Goal: Task Accomplishment & Management: Manage account settings

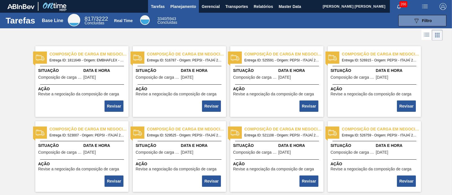
click at [184, 8] on span "Planejamento" at bounding box center [183, 6] width 26 height 7
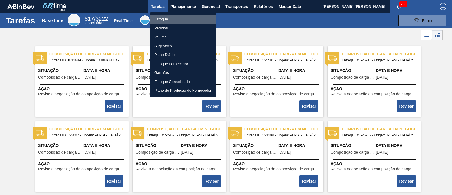
click at [172, 17] on li "Estoque" at bounding box center [183, 19] width 66 height 9
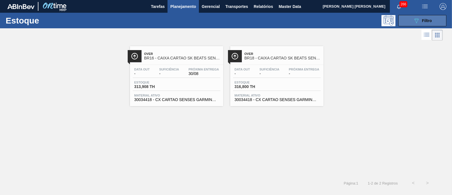
click at [409, 18] on button "089F7B8B-B2A5-4AFE-B5C0-19BA573D28AC Filtro" at bounding box center [423, 20] width 48 height 11
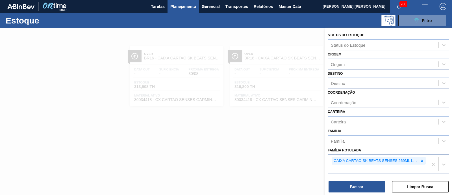
click at [422, 159] on icon at bounding box center [422, 161] width 4 height 4
click at [422, 159] on icon at bounding box center [422, 160] width 2 height 2
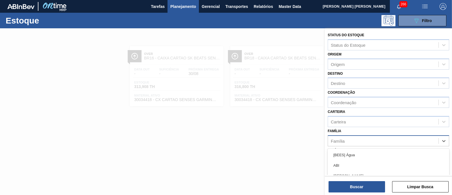
click at [413, 145] on div "Família" at bounding box center [389, 140] width 122 height 11
type input "f"
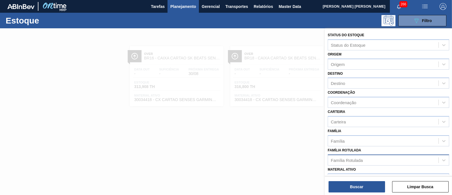
click at [413, 130] on div "Família Família" at bounding box center [389, 136] width 122 height 19
click at [400, 154] on div "Família Rotulada" at bounding box center [389, 159] width 122 height 11
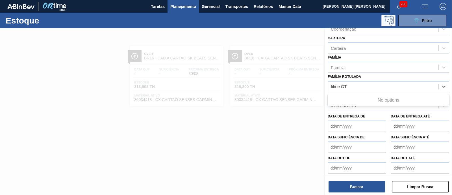
scroll to position [74, 0]
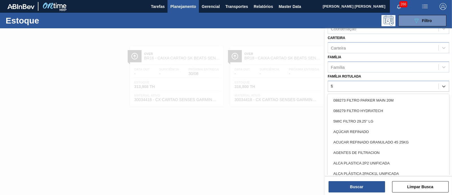
type Rotulada "f"
type Rotulada "GT"
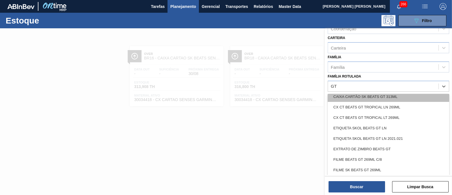
scroll to position [70, 0]
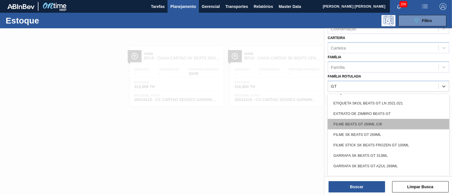
click at [393, 122] on div "FILME BEATS GT 269ML C/8" at bounding box center [389, 124] width 122 height 10
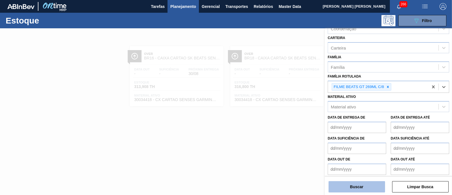
click at [373, 187] on button "Buscar" at bounding box center [357, 186] width 57 height 11
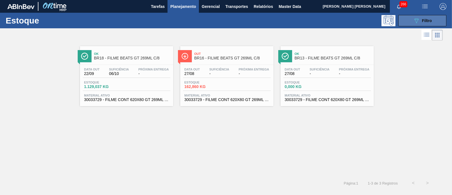
click at [433, 20] on button "089F7B8B-B2A5-4AFE-B5C0-19BA573D28AC Filtro" at bounding box center [423, 20] width 48 height 11
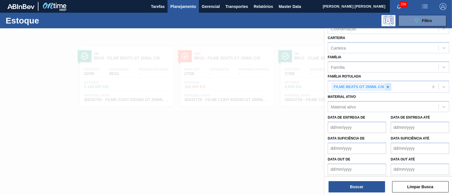
click at [388, 88] on div at bounding box center [388, 86] width 6 height 7
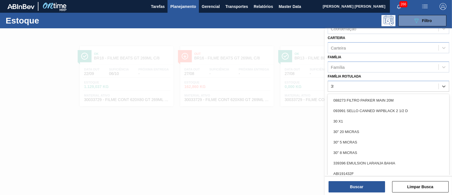
type Rotulada "355"
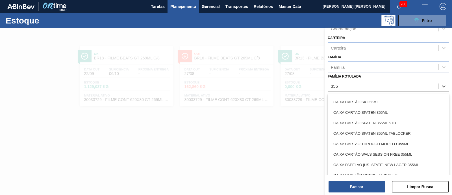
scroll to position [208, 0]
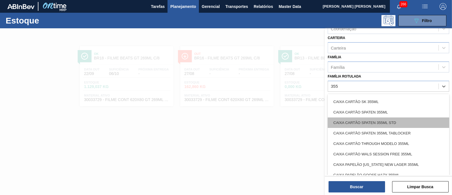
click at [383, 118] on div "CAIXA CARTÃO SPATEN 355ML STD" at bounding box center [389, 122] width 122 height 10
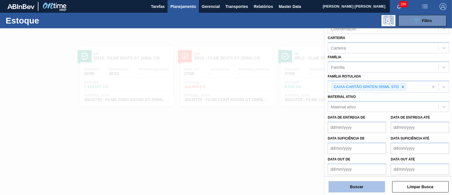
click at [358, 184] on button "Buscar" at bounding box center [357, 186] width 57 height 11
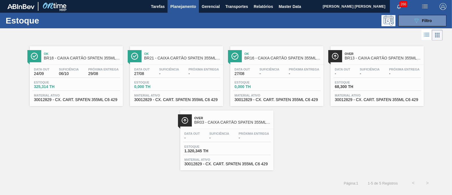
drag, startPoint x: 81, startPoint y: 79, endPoint x: 315, endPoint y: 147, distance: 244.3
click at [315, 147] on div "Ok BR18 - CAIXA CARTÃO SPATEN 355ML STD Data out 24/09 Suficiência 06/10 Próxim…" at bounding box center [226, 106] width 452 height 128
click at [431, 16] on button "089F7B8B-B2A5-4AFE-B5C0-19BA573D28AC Filtro" at bounding box center [423, 20] width 48 height 11
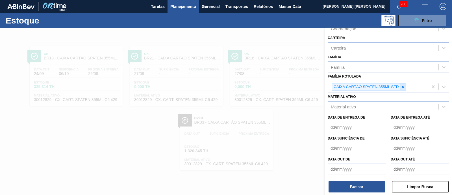
click at [402, 87] on icon at bounding box center [403, 87] width 4 height 4
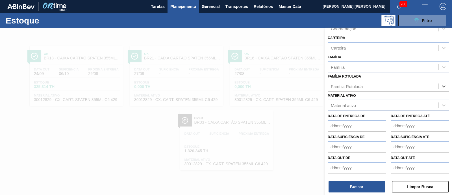
click at [402, 87] on div "Família Rotulada" at bounding box center [383, 86] width 111 height 8
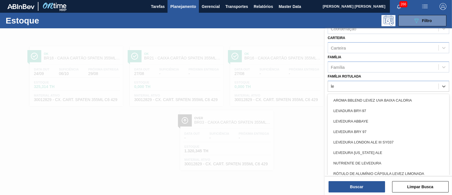
type Rotulada "l"
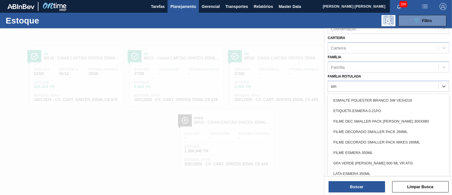
type Rotulada "s"
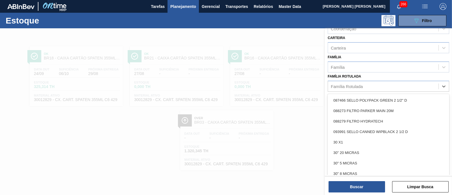
click at [397, 82] on div "Família Rotulada" at bounding box center [383, 86] width 111 height 8
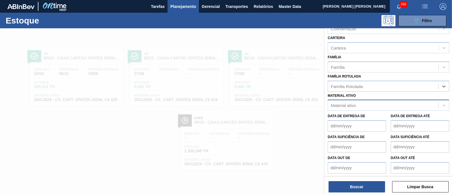
click at [378, 104] on div "Material ativo" at bounding box center [383, 105] width 111 height 8
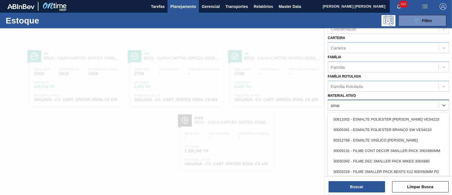
type ativo "smart"
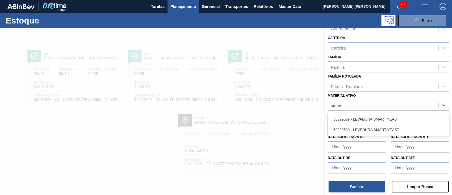
click at [373, 120] on div "50829589 - LEVADURA SMART YEAST" at bounding box center [389, 119] width 122 height 10
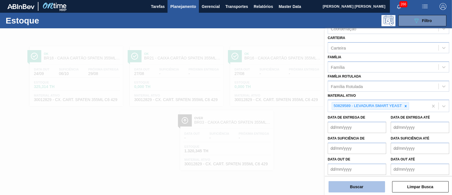
click at [363, 190] on button "Buscar" at bounding box center [357, 186] width 57 height 11
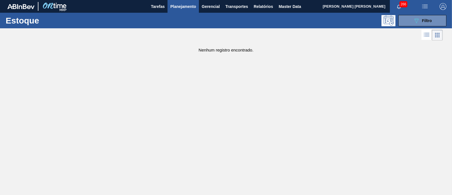
click at [434, 14] on div "Estoque 089F7B8B-B2A5-4AFE-B5C0-19BA573D28AC Filtro" at bounding box center [226, 21] width 452 height 16
click at [431, 21] on span "Filtro" at bounding box center [427, 20] width 10 height 5
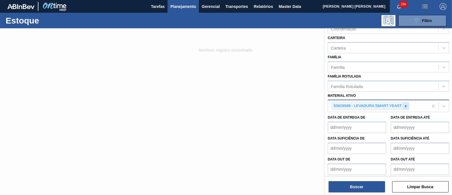
click at [404, 105] on icon at bounding box center [406, 106] width 4 height 4
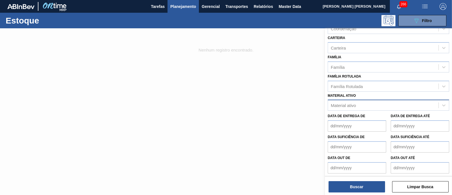
click at [252, 126] on div at bounding box center [226, 125] width 452 height 195
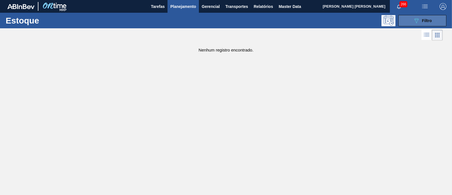
click at [413, 20] on button "089F7B8B-B2A5-4AFE-B5C0-19BA573D28AC Filtro" at bounding box center [423, 20] width 48 height 11
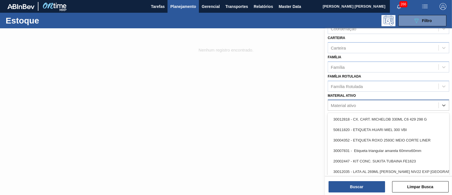
click at [429, 104] on div "Material ativo" at bounding box center [383, 105] width 111 height 8
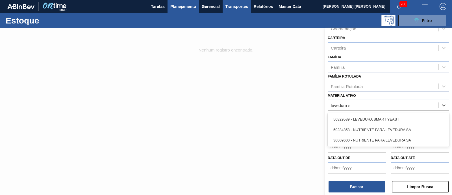
type ativo "levedura s"
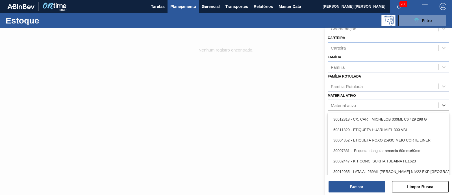
click at [380, 102] on div "Material ativo" at bounding box center [383, 105] width 111 height 8
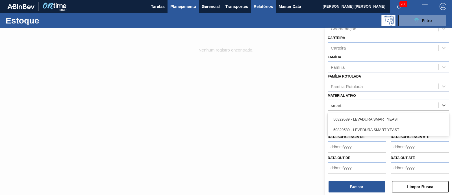
type ativo "smart"
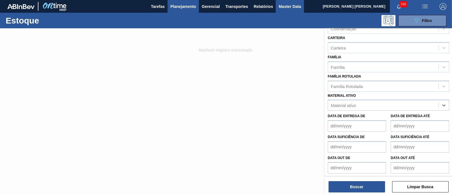
click at [290, 8] on span "Master Data" at bounding box center [290, 6] width 22 height 7
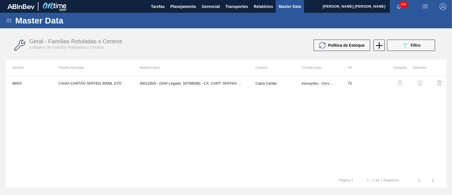
click at [10, 22] on icon at bounding box center [9, 20] width 7 height 7
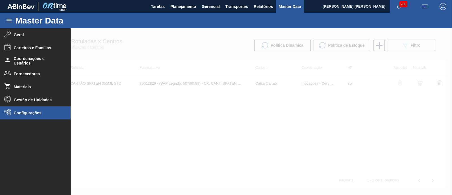
click at [27, 111] on span "Configurações" at bounding box center [37, 113] width 47 height 5
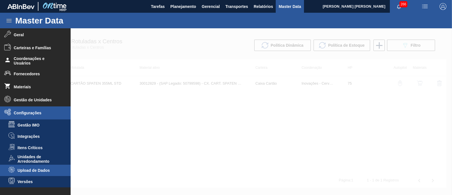
click at [47, 172] on span "Upload de Dados" at bounding box center [40, 170] width 44 height 5
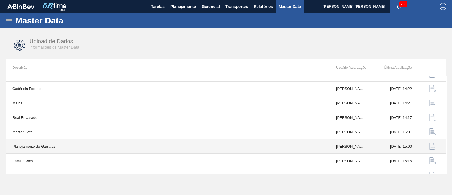
scroll to position [60, 0]
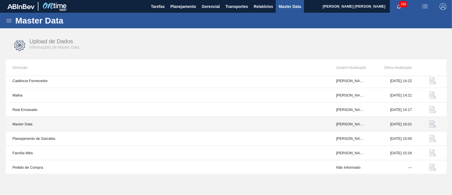
click at [430, 124] on img "button" at bounding box center [433, 123] width 7 height 7
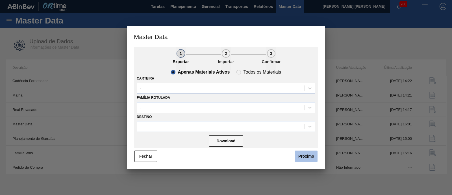
click at [308, 156] on button "Próximo" at bounding box center [306, 155] width 23 height 11
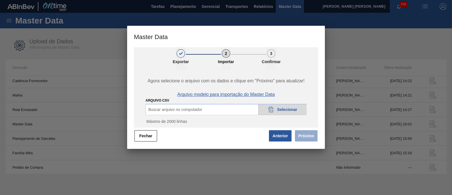
click at [229, 95] on span "Arquivo modelo para importação do Master Data" at bounding box center [226, 94] width 98 height 5
click at [220, 109] on div "Buscar arquivo no computador 20DAD902-3625-4257-8FDA-0C0CB19E2A3D Selecionar" at bounding box center [226, 109] width 161 height 11
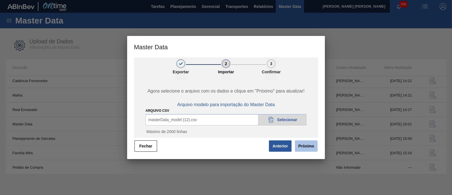
click at [308, 145] on button "Próximo" at bounding box center [306, 145] width 23 height 11
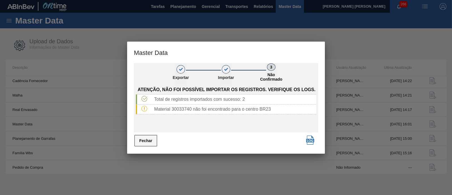
click at [146, 142] on button "Fechar" at bounding box center [146, 140] width 23 height 11
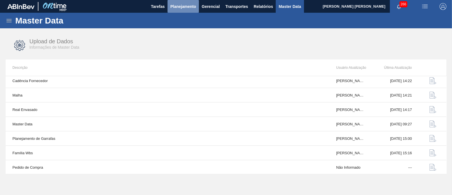
click at [176, 6] on span "Planejamento" at bounding box center [183, 6] width 26 height 7
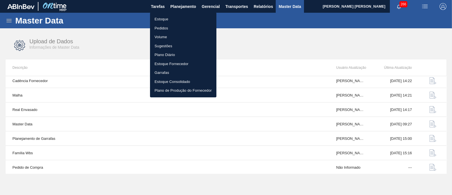
click at [168, 16] on li "Estoque" at bounding box center [183, 19] width 66 height 9
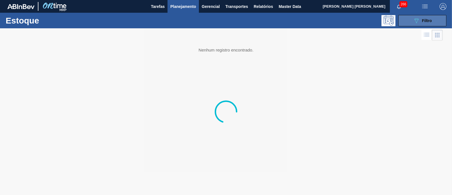
click at [434, 17] on button "089F7B8B-B2A5-4AFE-B5C0-19BA573D28AC Filtro" at bounding box center [423, 20] width 48 height 11
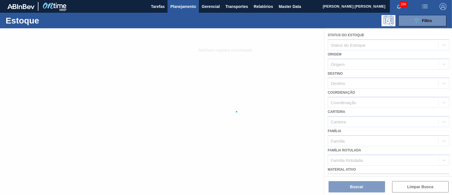
click at [370, 155] on div at bounding box center [226, 111] width 452 height 166
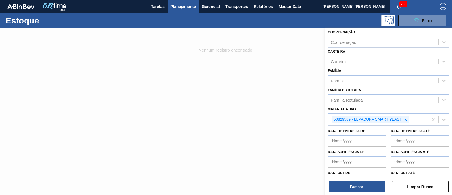
scroll to position [70, 0]
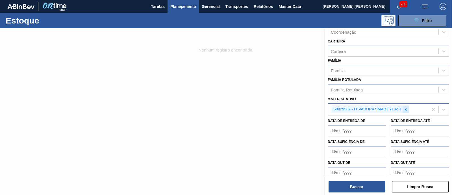
click at [404, 107] on icon at bounding box center [406, 109] width 4 height 4
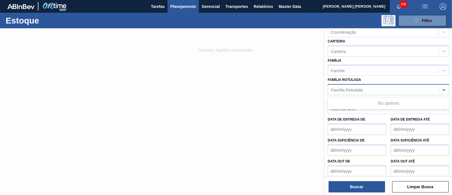
click at [389, 89] on div "Família Rotulada" at bounding box center [383, 89] width 111 height 8
type Rotulada "s"
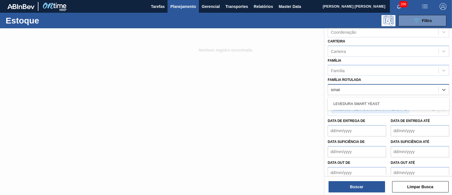
type Rotulada "smart"
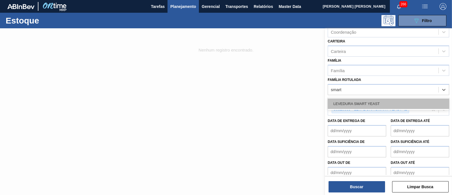
click at [384, 101] on div "LEVEDURA SMART YEAST" at bounding box center [389, 103] width 122 height 10
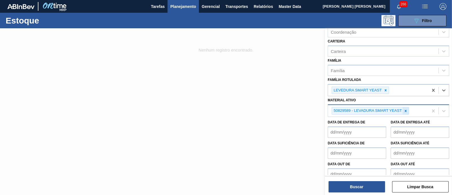
click at [408, 110] on icon at bounding box center [406, 111] width 4 height 4
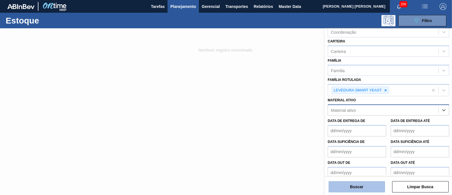
click at [360, 186] on button "Buscar" at bounding box center [357, 186] width 57 height 11
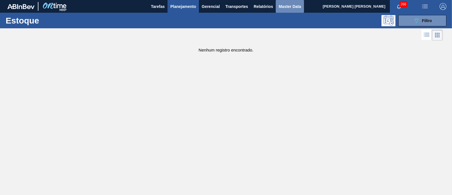
click at [285, 9] on span "Master Data" at bounding box center [290, 6] width 22 height 7
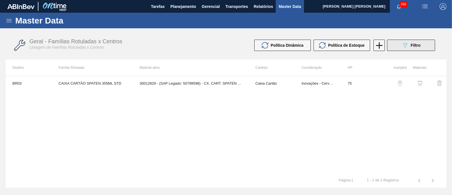
click at [424, 42] on button "089F7B8B-B2A5-4AFE-B5C0-19BA573D28AC Filtro" at bounding box center [411, 45] width 48 height 11
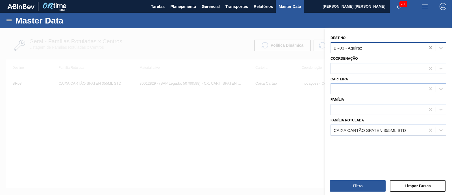
click at [428, 47] on icon at bounding box center [431, 48] width 6 height 6
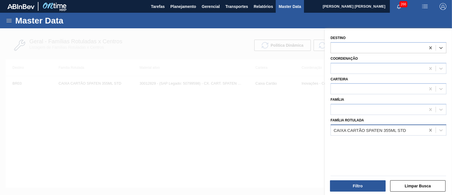
click at [428, 129] on icon at bounding box center [431, 130] width 6 height 6
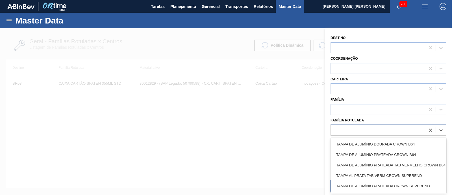
click at [406, 130] on div at bounding box center [378, 130] width 95 height 8
type Rotulada "smart"
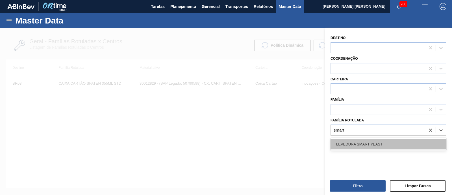
click at [397, 143] on div "LEVEDURA SMART YEAST" at bounding box center [389, 144] width 116 height 10
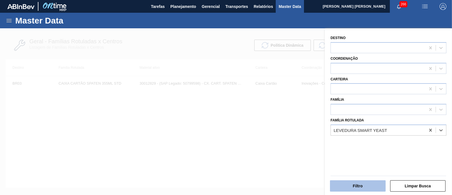
click at [371, 189] on button "Filtro" at bounding box center [358, 185] width 56 height 11
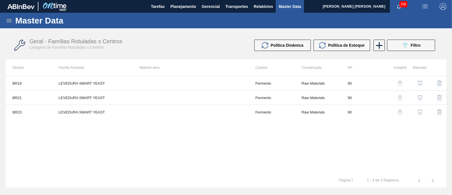
click at [420, 83] on img "button" at bounding box center [420, 83] width 6 height 6
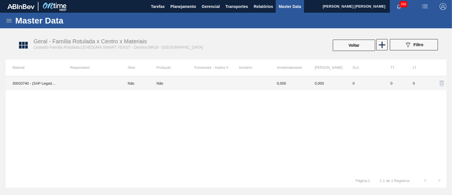
click at [166, 83] on div "Não" at bounding box center [176, 83] width 38 height 4
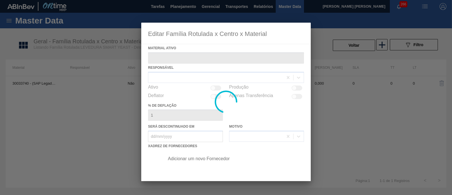
type ativo "30033740 - (SAP Legado: 50829589) - LEVEDURA SMART YEAST"
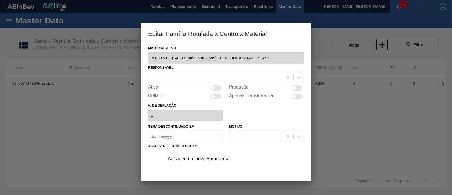
click at [180, 74] on div at bounding box center [215, 77] width 135 height 8
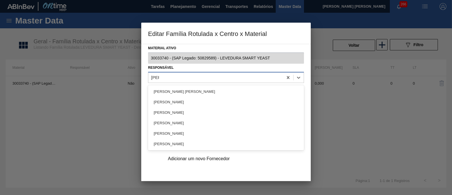
type input "Erica"
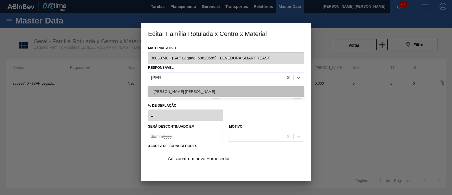
click at [172, 86] on div "[PERSON_NAME] [PERSON_NAME]" at bounding box center [226, 91] width 156 height 10
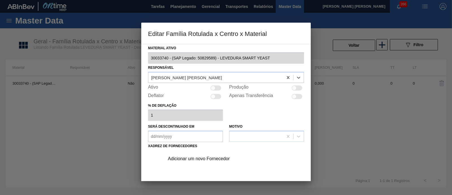
click at [217, 87] on div at bounding box center [216, 87] width 11 height 5
checkbox input "true"
click at [205, 160] on div "Adicionar um novo Fornecedor" at bounding box center [223, 158] width 111 height 5
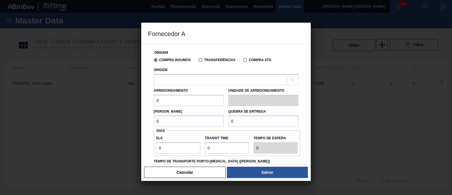
click at [208, 62] on label "Transferências" at bounding box center [217, 60] width 37 height 4
click at [198, 61] on input "Transferências" at bounding box center [198, 61] width 0 height 0
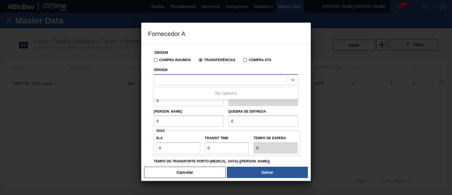
click at [200, 77] on div at bounding box center [221, 79] width 134 height 8
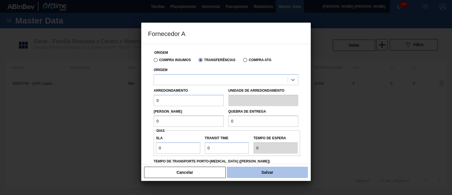
click at [271, 173] on button "Salvar" at bounding box center [267, 171] width 81 height 11
type input "KG"
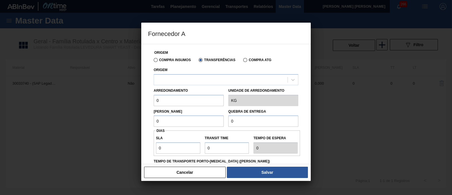
click at [169, 99] on input "0" at bounding box center [189, 100] width 70 height 11
type input "20"
drag, startPoint x: 164, startPoint y: 123, endPoint x: 154, endPoint y: 123, distance: 9.6
click at [154, 123] on input "0" at bounding box center [189, 120] width 70 height 11
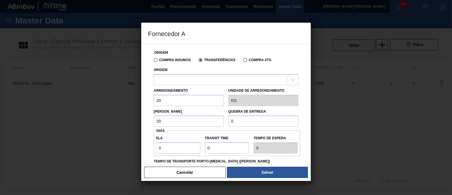
type input "20"
drag, startPoint x: 240, startPoint y: 122, endPoint x: 223, endPoint y: 122, distance: 16.7
click at [223, 122] on div "Lote Mínimo 20 Quebra de entrega 0" at bounding box center [226, 116] width 149 height 21
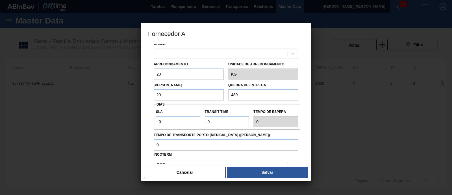
scroll to position [35, 0]
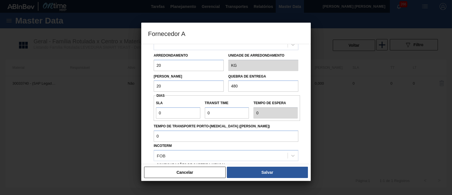
type input "480"
drag, startPoint x: 214, startPoint y: 112, endPoint x: 207, endPoint y: 112, distance: 6.8
click at [207, 112] on input "Transit Time" at bounding box center [227, 112] width 44 height 11
type input "9"
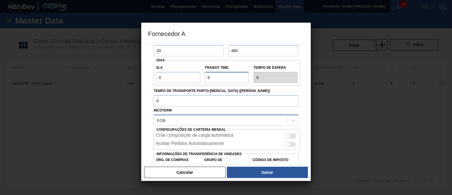
scroll to position [99, 0]
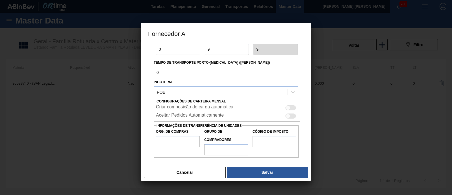
type input "9"
click at [191, 140] on input "Org. de Compras" at bounding box center [178, 141] width 44 height 11
type input "BR00"
click at [231, 152] on input "Grupo de Compradores" at bounding box center [226, 149] width 44 height 11
type input "A01"
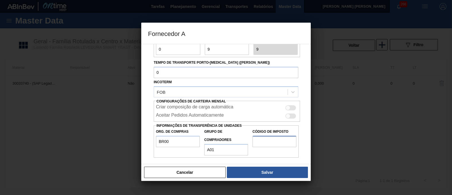
click at [269, 139] on input "Código de Imposto" at bounding box center [275, 141] width 44 height 11
type input "I1"
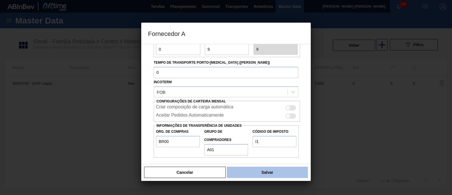
click at [270, 167] on button "Salvar" at bounding box center [267, 171] width 81 height 11
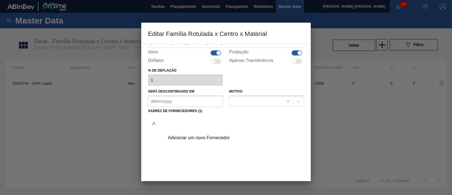
scroll to position [59, 0]
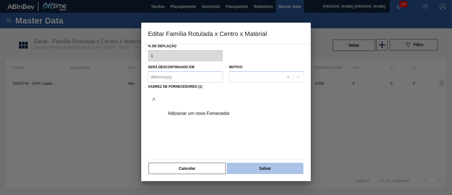
click at [259, 169] on button "Salvar" at bounding box center [265, 168] width 77 height 11
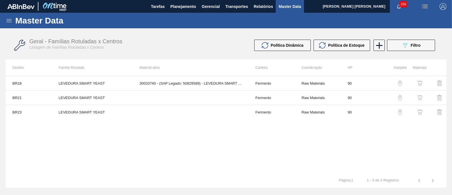
click at [421, 97] on img "button" at bounding box center [420, 98] width 6 height 6
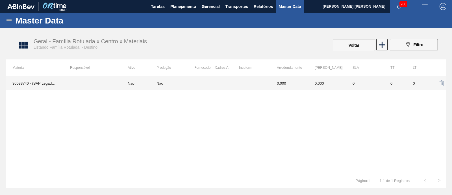
click at [210, 85] on td at bounding box center [213, 83] width 38 height 14
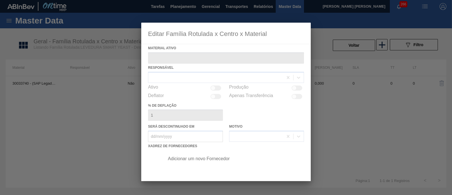
type ativo "30033740 - (SAP Legado: 50829589) - LEVEDURA SMART YEAST"
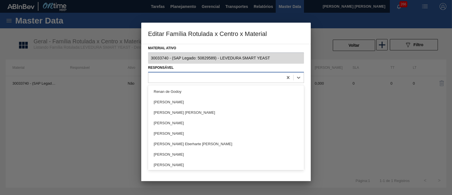
click at [214, 77] on div at bounding box center [215, 77] width 135 height 8
type input "erica"
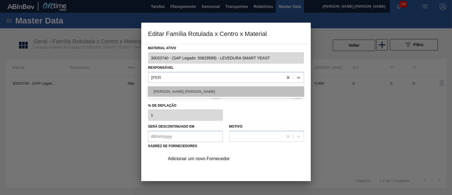
click at [213, 91] on div "[PERSON_NAME]" at bounding box center [226, 91] width 156 height 10
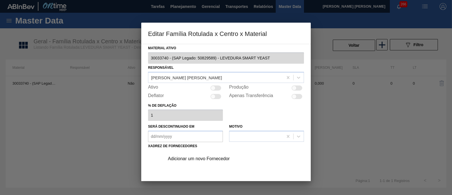
click at [218, 89] on div at bounding box center [216, 87] width 11 height 5
checkbox input "true"
click at [190, 158] on div "Adicionar um novo Fornecedor" at bounding box center [223, 158] width 111 height 5
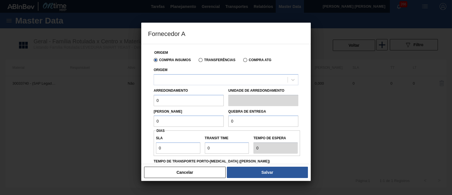
click at [202, 60] on label "Transferências" at bounding box center [217, 60] width 37 height 4
click at [198, 61] on input "Transferências" at bounding box center [198, 61] width 0 height 0
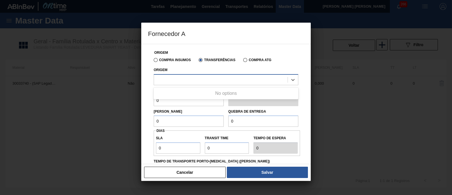
click at [192, 80] on div at bounding box center [221, 79] width 134 height 8
click at [191, 80] on div at bounding box center [221, 79] width 134 height 8
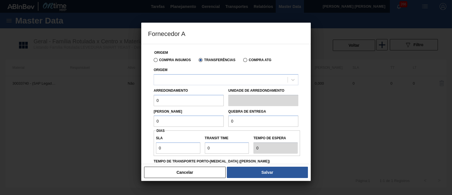
drag, startPoint x: 157, startPoint y: 100, endPoint x: 145, endPoint y: 101, distance: 11.6
click at [145, 101] on div "Origem Compra Insumos Transferências Compra ATG Origem Arredondamento 0 Unidade…" at bounding box center [226, 104] width 170 height 120
type input "20"
drag, startPoint x: 165, startPoint y: 119, endPoint x: 140, endPoint y: 121, distance: 25.0
click at [140, 121] on div "Fornecedor A Origem Compra Insumos Transferências Compra ATG Origem Arredondame…" at bounding box center [226, 97] width 452 height 195
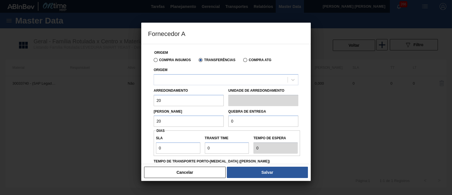
type input "20"
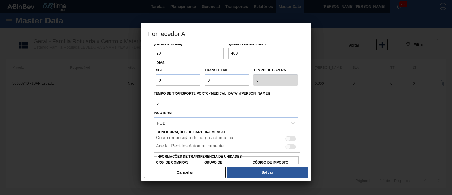
scroll to position [70, 0]
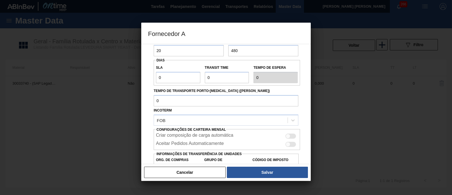
type input "480"
drag, startPoint x: 168, startPoint y: 78, endPoint x: 150, endPoint y: 78, distance: 18.1
click at [150, 78] on div "Origem Compra Insumos Transferências Compra ATG Origem Arredondamento 20 Unidad…" at bounding box center [226, 80] width 156 height 212
drag, startPoint x: 231, startPoint y: 78, endPoint x: 190, endPoint y: 78, distance: 41.3
click at [190, 78] on div "SLA 0 Transit Time Tempo de espera 0" at bounding box center [227, 72] width 146 height 21
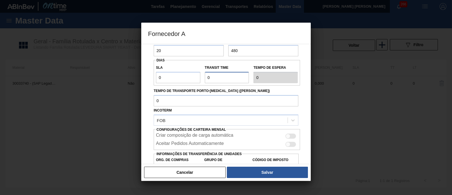
type input "5"
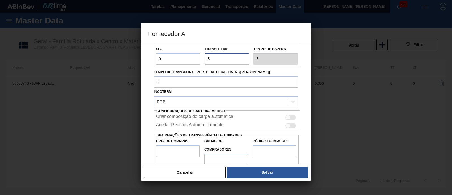
scroll to position [99, 0]
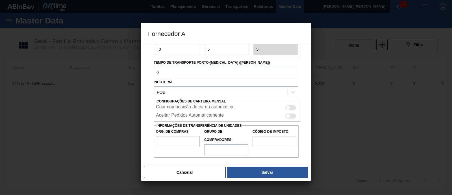
type input "5"
click at [174, 137] on input "Org. de Compras" at bounding box center [178, 141] width 44 height 11
type input "BR00"
click at [218, 154] on input "Grupo de Compradores" at bounding box center [226, 149] width 44 height 11
type input "A01"
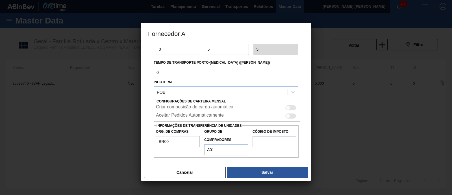
drag, startPoint x: 273, startPoint y: 139, endPoint x: 277, endPoint y: 146, distance: 8.1
click at [274, 139] on input "Código de Imposto" at bounding box center [275, 141] width 44 height 11
type input "I1"
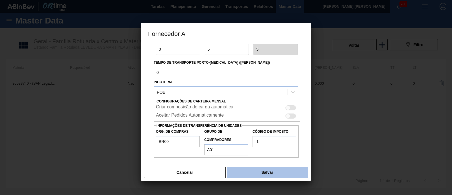
click at [272, 168] on button "Salvar" at bounding box center [267, 171] width 81 height 11
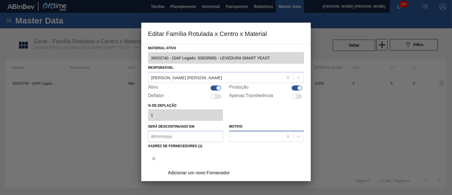
scroll to position [59, 0]
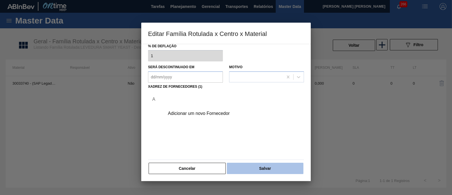
click at [270, 166] on button "Salvar" at bounding box center [265, 168] width 77 height 11
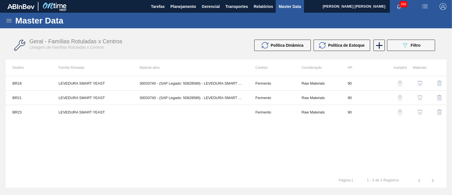
click at [420, 109] on img "button" at bounding box center [420, 112] width 6 height 6
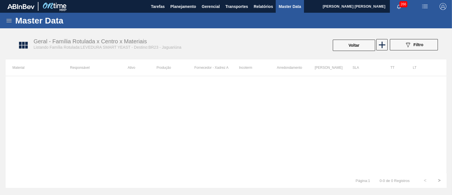
click at [387, 46] on div "089F7B8B-B2A5-4AFE-B5C0-19BA573D28AC Filtro" at bounding box center [414, 45] width 54 height 12
click at [386, 46] on icon at bounding box center [382, 44] width 11 height 11
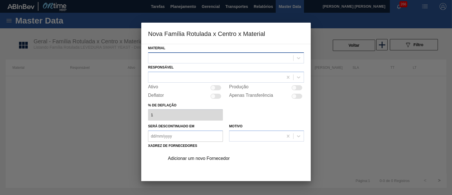
click at [218, 54] on div at bounding box center [220, 58] width 145 height 8
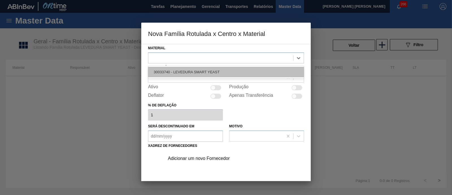
click at [217, 68] on div "30033740 - LEVEDURA SMART YEAST" at bounding box center [226, 72] width 156 height 10
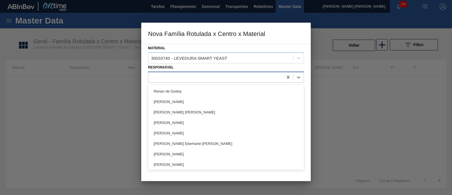
click at [206, 74] on div at bounding box center [215, 77] width 135 height 8
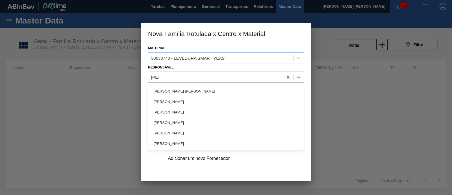
type input "erica"
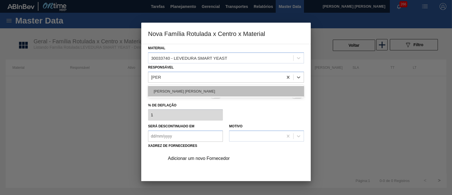
click at [195, 89] on div "[PERSON_NAME]" at bounding box center [226, 91] width 156 height 10
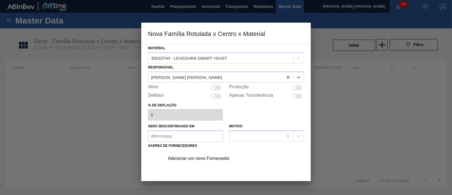
click at [217, 88] on div at bounding box center [216, 87] width 11 height 5
checkbox input "true"
click at [204, 158] on div "Adicionar um novo Fornecedor" at bounding box center [223, 158] width 111 height 5
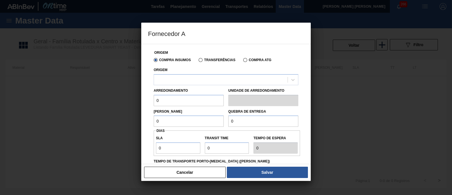
click at [214, 58] on div "Transferências" at bounding box center [215, 59] width 39 height 5
click at [202, 60] on label "Transferências" at bounding box center [217, 60] width 37 height 4
click at [198, 61] on input "Transferências" at bounding box center [198, 61] width 0 height 0
click at [203, 83] on div at bounding box center [221, 79] width 134 height 8
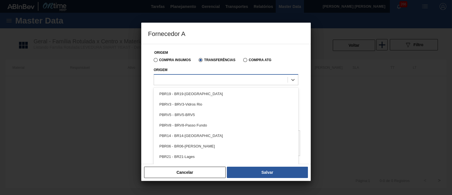
click at [192, 81] on div at bounding box center [221, 79] width 134 height 8
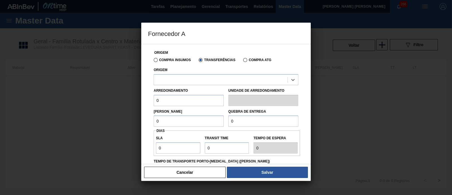
click at [166, 101] on input "0" at bounding box center [189, 100] width 70 height 11
drag, startPoint x: 166, startPoint y: 101, endPoint x: 152, endPoint y: 102, distance: 13.6
click at [152, 102] on div "Arredondamento 0" at bounding box center [189, 96] width 75 height 20
type input "20"
drag, startPoint x: 163, startPoint y: 120, endPoint x: 150, endPoint y: 121, distance: 13.1
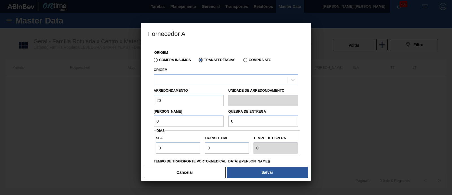
click at [150, 121] on div "Origem Compra Insumos Transferências Compra ATG Origem Arredondamento 20 Unidad…" at bounding box center [226, 137] width 156 height 187
type input "20"
drag, startPoint x: 249, startPoint y: 121, endPoint x: 221, endPoint y: 121, distance: 27.7
click at [221, 121] on div "Lote Mínimo 20 Quebra de entrega 0" at bounding box center [226, 116] width 149 height 21
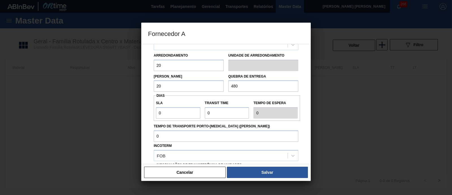
type input "480"
drag, startPoint x: 223, startPoint y: 112, endPoint x: 209, endPoint y: 114, distance: 14.8
click at [209, 114] on input "Transit Time" at bounding box center [227, 112] width 44 height 11
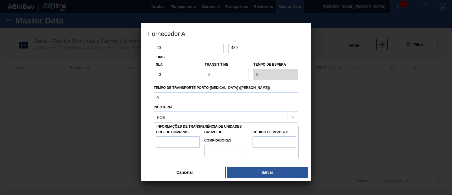
scroll to position [74, 0]
click at [177, 139] on input "Org. de Compras" at bounding box center [178, 141] width 44 height 11
type input "BR00"
click at [214, 152] on input "Grupo de Compradores" at bounding box center [226, 149] width 44 height 11
type input "A01"
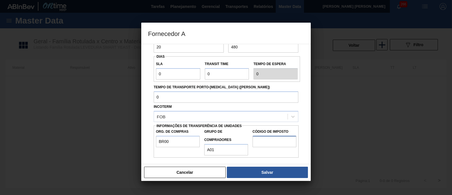
click at [268, 144] on input "Código de Imposto" at bounding box center [275, 141] width 44 height 11
type input "I1"
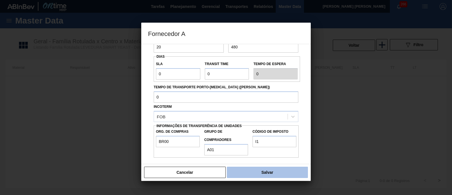
click at [265, 172] on button "Salvar" at bounding box center [267, 171] width 81 height 11
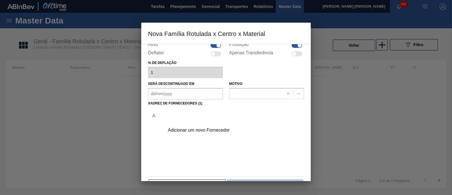
scroll to position [59, 0]
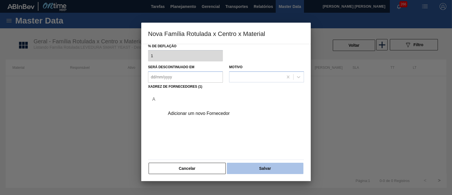
click at [267, 167] on button "Salvar" at bounding box center [265, 168] width 77 height 11
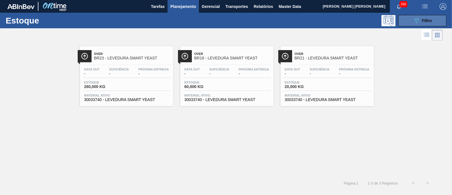
click at [423, 18] on span "Filtro" at bounding box center [427, 20] width 10 height 5
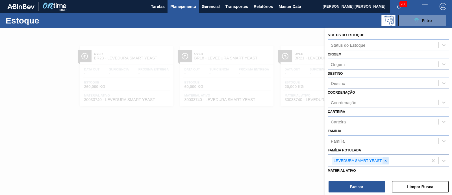
click at [384, 162] on div at bounding box center [386, 160] width 6 height 7
click at [382, 159] on div "Família Rotulada" at bounding box center [383, 160] width 111 height 8
type Rotulada "c"
type Rotulada "spaten"
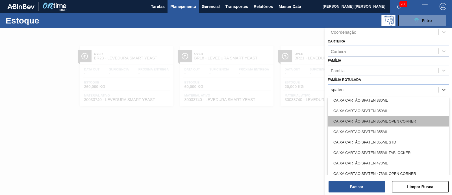
scroll to position [35, 0]
click at [411, 117] on div "CAIXA CARTÃO SPATEN 355ML" at bounding box center [389, 121] width 122 height 10
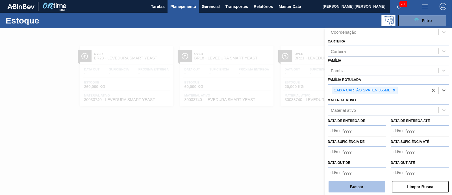
click at [356, 186] on button "Buscar" at bounding box center [357, 186] width 57 height 11
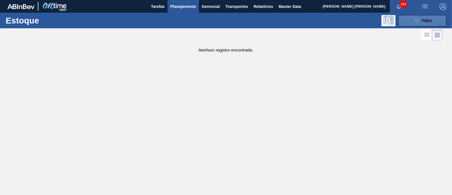
click at [409, 19] on button "089F7B8B-B2A5-4AFE-B5C0-19BA573D28AC Filtro" at bounding box center [423, 20] width 48 height 11
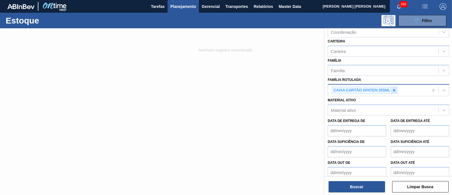
click at [394, 90] on icon at bounding box center [394, 90] width 4 height 4
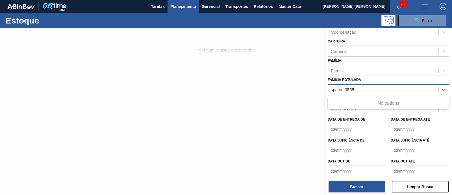
type Rotulada "spaten 355"
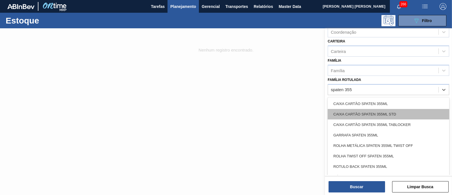
click at [402, 112] on div "CAIXA CARTÃO SPATEN 355ML STD" at bounding box center [389, 114] width 122 height 10
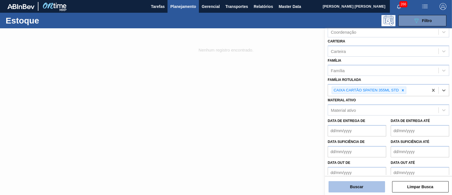
click at [374, 183] on button "Buscar" at bounding box center [357, 186] width 57 height 11
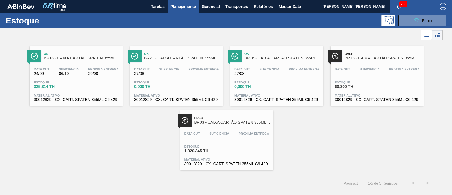
drag, startPoint x: 228, startPoint y: 141, endPoint x: 81, endPoint y: 138, distance: 147.0
click at [81, 138] on div "Ok BR18 - CAIXA CARTÃO SPATEN 355ML STD Data out 24/09 Suficiência 06/10 Próxim…" at bounding box center [226, 106] width 452 height 128
click at [406, 19] on button "089F7B8B-B2A5-4AFE-B5C0-19BA573D28AC Filtro" at bounding box center [423, 20] width 48 height 11
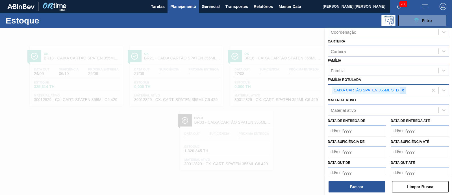
click at [401, 90] on icon at bounding box center [403, 90] width 4 height 4
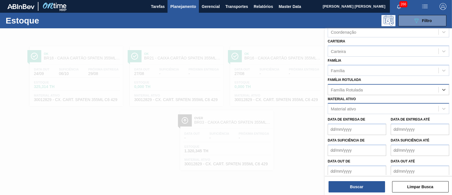
click at [378, 107] on div "Material ativo" at bounding box center [383, 109] width 111 height 8
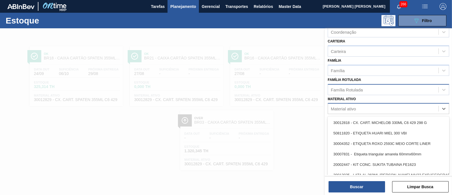
paste ativo "30034673"
type ativo "30034673"
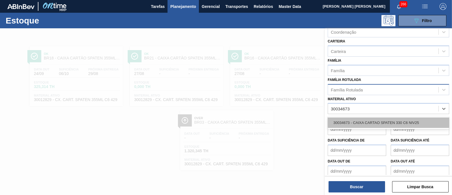
click at [374, 121] on div "30034673 - CAIXA CARTAO SPATEN 330 C6 NIV25" at bounding box center [389, 122] width 122 height 10
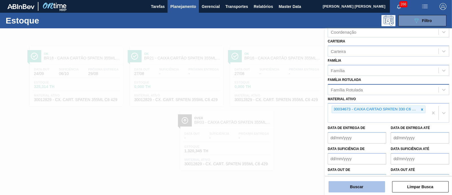
click at [359, 181] on button "Buscar" at bounding box center [357, 186] width 57 height 11
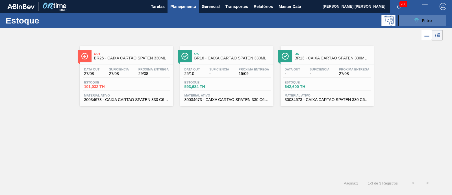
click at [428, 23] on span "Filtro" at bounding box center [427, 20] width 10 height 5
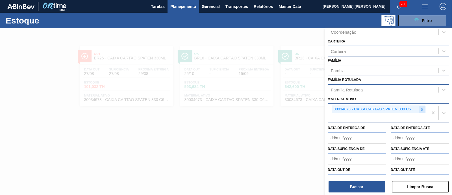
click at [419, 107] on div at bounding box center [422, 109] width 6 height 7
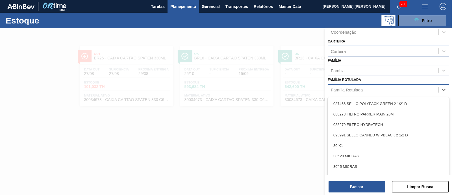
click at [367, 89] on div "Família Rotulada" at bounding box center [383, 89] width 111 height 8
type Rotulada "3"
type Rotulada "spaten 355"
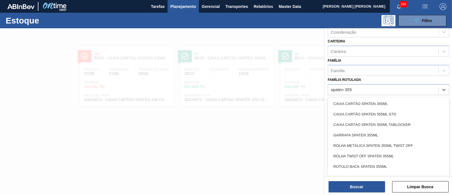
click at [398, 109] on div "CAIXA CARTÃO SPATEN 355ML STD" at bounding box center [389, 114] width 122 height 10
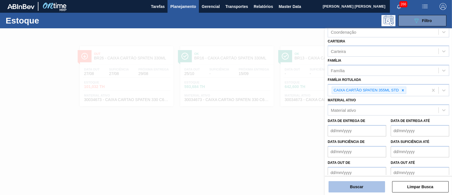
click at [351, 185] on button "Buscar" at bounding box center [357, 186] width 57 height 11
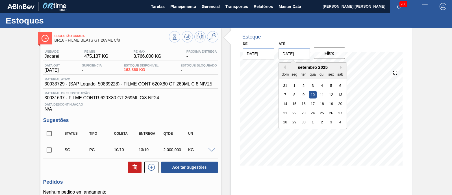
click at [293, 52] on input "10/09/2025" at bounding box center [294, 53] width 31 height 11
click at [339, 66] on div "setembro 2025" at bounding box center [313, 67] width 68 height 5
click at [341, 66] on button "Next Month" at bounding box center [342, 67] width 4 height 4
click at [342, 123] on div "1" at bounding box center [341, 122] width 8 height 8
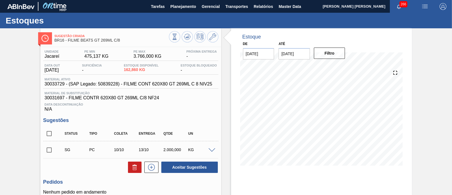
type input "[DATE]"
click at [334, 56] on button "Filtro" at bounding box center [329, 52] width 31 height 11
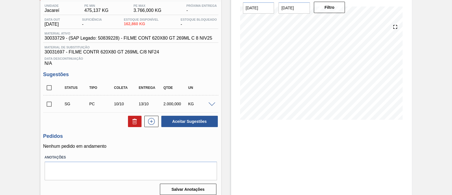
scroll to position [52, 0]
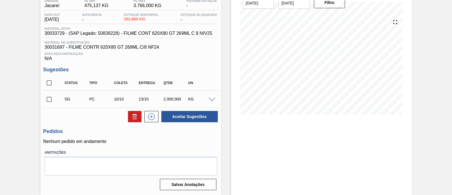
click at [211, 99] on span at bounding box center [212, 100] width 7 height 4
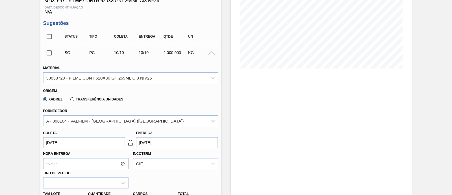
scroll to position [122, 0]
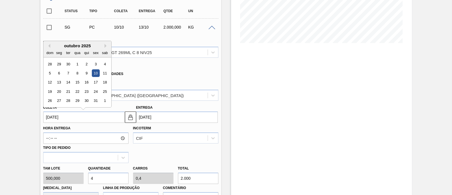
click at [111, 118] on input "10/10/2025" at bounding box center [84, 116] width 82 height 11
click at [49, 46] on button "Previous Month" at bounding box center [48, 46] width 4 height 4
click at [76, 73] on div "10" at bounding box center [77, 73] width 8 height 8
type input "10/09/2025"
type input "13/09/2025"
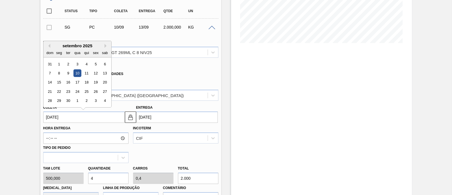
click at [82, 120] on input "10/09/2025" at bounding box center [84, 116] width 82 height 11
click at [62, 71] on div "8" at bounding box center [59, 73] width 8 height 8
type input "08/09/2025"
type input "11/09/2025"
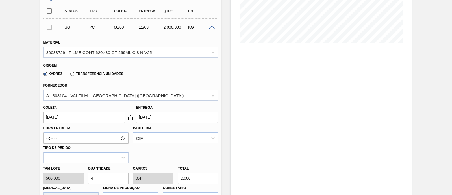
scroll to position [158, 0]
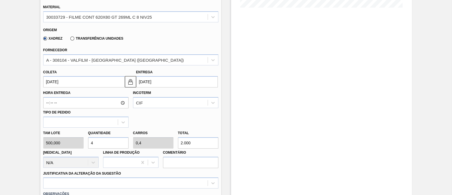
drag, startPoint x: 196, startPoint y: 142, endPoint x: 175, endPoint y: 143, distance: 21.0
click at [176, 143] on div "Total 2.000" at bounding box center [198, 139] width 45 height 20
type input "0,002"
type input "0"
type input "1"
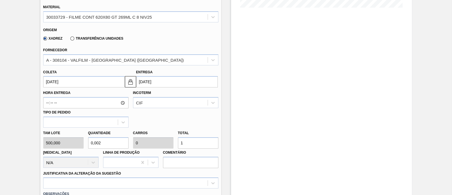
type input "0,02"
type input "0,002"
type input "10"
type input "0,2"
type input "0,02"
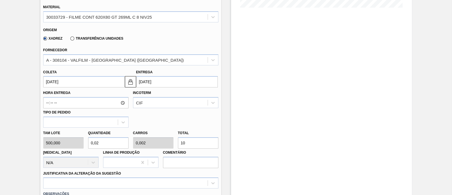
type input "100"
type input "2"
type input "0,2"
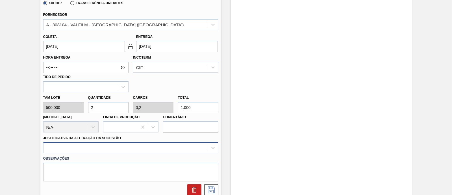
type input "1.000"
click at [119, 151] on div at bounding box center [130, 147] width 175 height 11
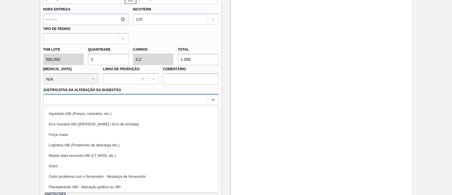
type Sugestão "B"
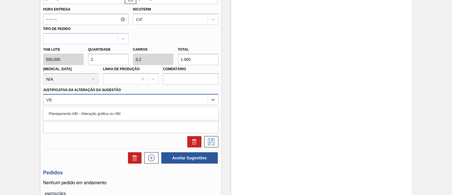
type Sugestão "VBI"
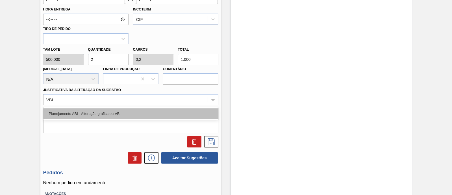
click at [138, 116] on div "Planejamento ABI - Alteração gráfica ou VBI" at bounding box center [130, 113] width 175 height 10
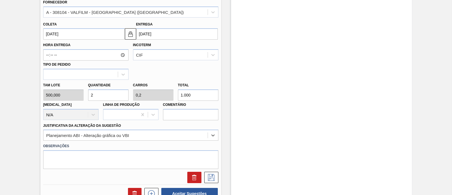
scroll to position [206, 0]
click at [208, 178] on icon at bounding box center [211, 177] width 9 height 7
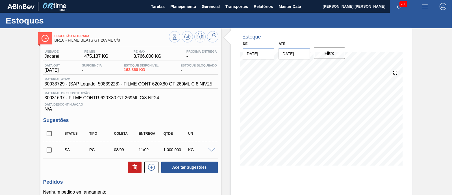
scroll to position [35, 0]
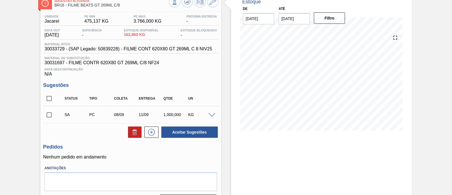
click at [50, 117] on input "checkbox" at bounding box center [49, 115] width 12 height 12
click at [194, 135] on button "Aceitar Sugestões" at bounding box center [189, 131] width 57 height 11
checkbox input "false"
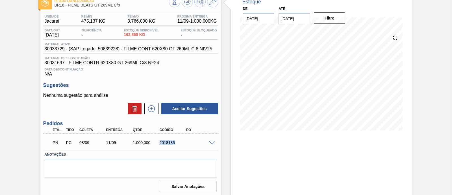
drag, startPoint x: 157, startPoint y: 144, endPoint x: 189, endPoint y: 147, distance: 32.1
click at [189, 147] on div "PN PC 08/09 11/09 1.000,000 2018185" at bounding box center [129, 141] width 160 height 11
copy div "2018185"
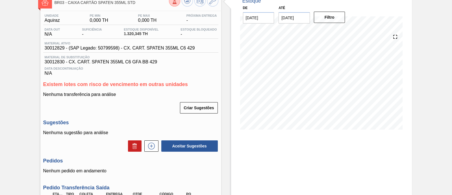
scroll to position [32, 0]
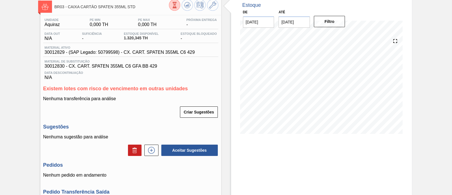
click at [175, 7] on icon at bounding box center [175, 5] width 6 height 6
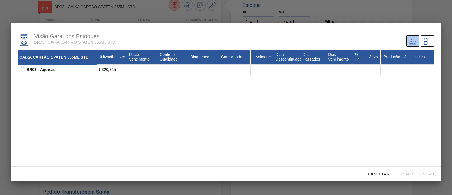
click at [23, 71] on icon at bounding box center [23, 69] width 4 height 4
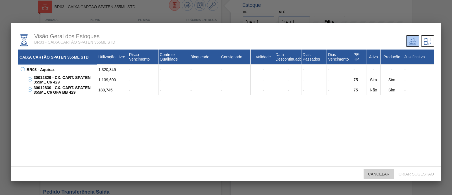
click at [385, 173] on span "Cancelar" at bounding box center [379, 174] width 31 height 5
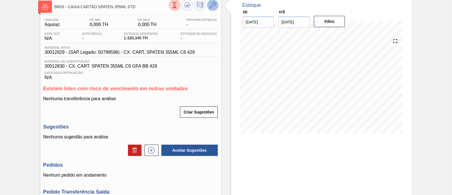
click at [209, 8] on button at bounding box center [212, 4] width 11 height 11
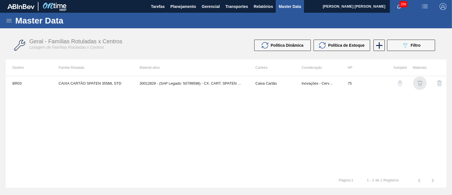
click at [421, 83] on img "button" at bounding box center [420, 83] width 6 height 6
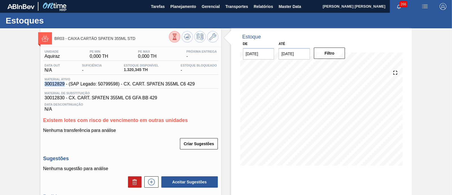
drag, startPoint x: 43, startPoint y: 84, endPoint x: 65, endPoint y: 84, distance: 22.0
click at [65, 84] on div "Material ativo 30012829 - (SAP Legado: 50799598) - CX. CART. SPATEN 355ML C6 429" at bounding box center [119, 81] width 153 height 9
copy span "30012829"
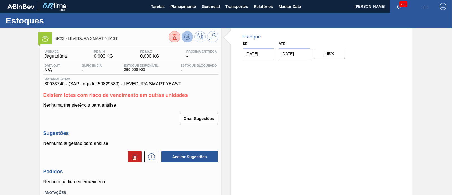
click at [188, 35] on icon at bounding box center [187, 36] width 7 height 7
click at [154, 159] on icon at bounding box center [151, 156] width 7 height 7
click at [215, 38] on icon at bounding box center [212, 36] width 7 height 7
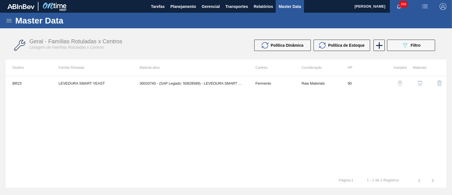
click at [418, 81] on img "button" at bounding box center [420, 83] width 6 height 6
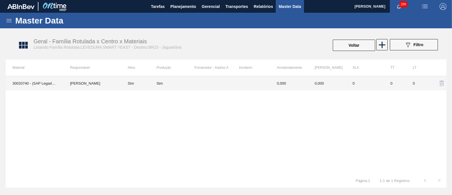
click at [187, 81] on div "Sim" at bounding box center [176, 83] width 38 height 4
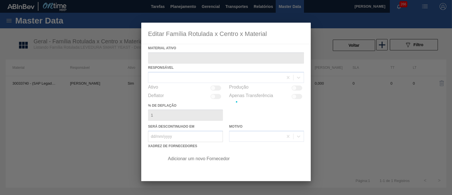
type ativo "30033740 - (SAP Legado: 50829589) - LEVEDURA SMART YEAST"
checkbox input "true"
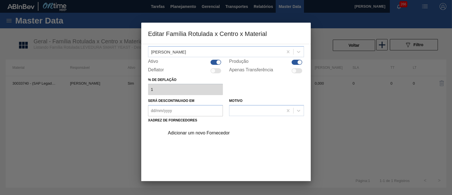
scroll to position [35, 0]
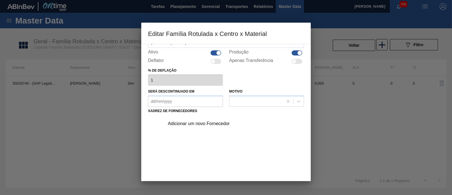
click at [189, 121] on div "Adicionar um novo Fornecedor" at bounding box center [223, 123] width 111 height 5
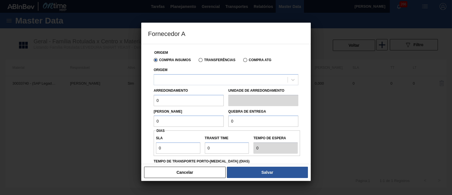
click at [212, 59] on label "Transferências" at bounding box center [217, 60] width 37 height 4
click at [198, 61] on input "Transferências" at bounding box center [198, 61] width 0 height 0
click at [204, 84] on div at bounding box center [221, 79] width 134 height 8
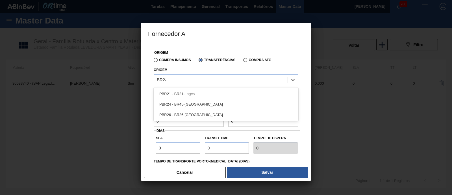
type input "BR2"
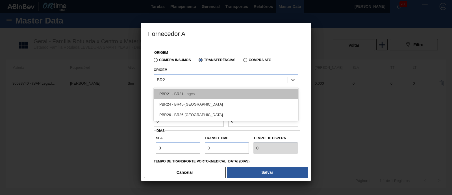
click at [222, 92] on div "PBR21 - BR21-Lages" at bounding box center [226, 93] width 145 height 10
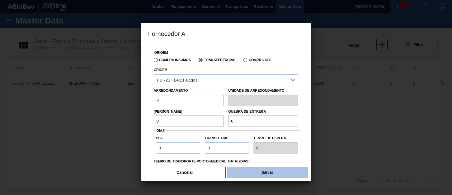
click at [255, 174] on button "Salvar" at bounding box center [267, 171] width 81 height 11
type input "KG"
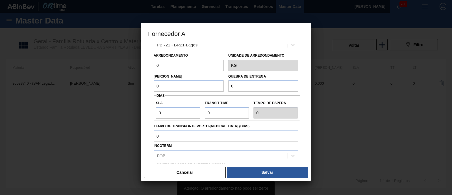
scroll to position [0, 0]
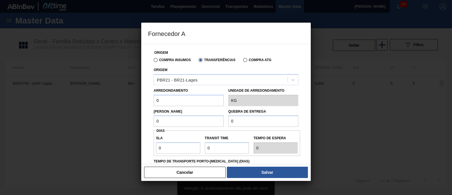
drag, startPoint x: 166, startPoint y: 98, endPoint x: 149, endPoint y: 99, distance: 17.6
click at [149, 99] on div "Origem Compra Insumos Transferências Compra ATG Origem PBR21 - BR21-Lages Arred…" at bounding box center [226, 150] width 156 height 212
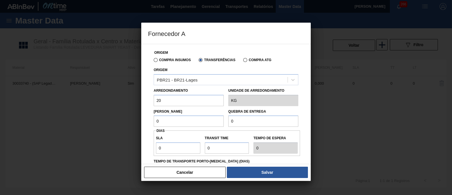
type input "20"
drag, startPoint x: 168, startPoint y: 116, endPoint x: 147, endPoint y: 123, distance: 22.3
click at [147, 123] on div "Origem Compra Insumos Transferências Compra ATG Origem PBR21 - BR21-Lages Arred…" at bounding box center [226, 104] width 170 height 120
type input "20"
drag, startPoint x: 240, startPoint y: 121, endPoint x: 216, endPoint y: 124, distance: 23.6
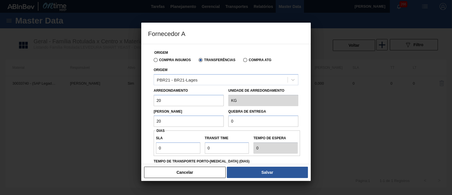
click at [216, 124] on div "[PERSON_NAME] 20 Quebra de entrega 0" at bounding box center [226, 116] width 149 height 21
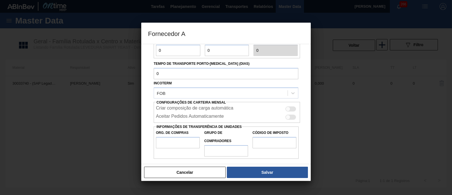
scroll to position [99, 0]
type input "480"
drag, startPoint x: 180, startPoint y: 137, endPoint x: 180, endPoint y: 142, distance: 4.5
click at [180, 137] on input "Org. de Compras" at bounding box center [178, 141] width 44 height 11
type input "BR00"
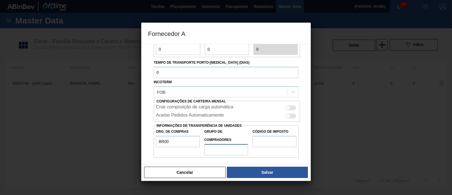
drag, startPoint x: 219, startPoint y: 149, endPoint x: 222, endPoint y: 153, distance: 4.4
click at [219, 149] on input "Grupo de Compradores" at bounding box center [226, 149] width 44 height 11
type input "A01"
click at [263, 138] on input "Código de Imposto" at bounding box center [275, 141] width 44 height 11
type input "I1"
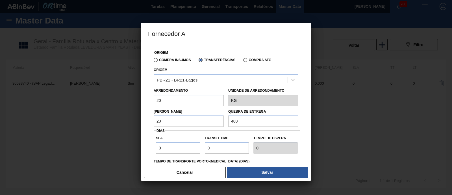
scroll to position [35, 0]
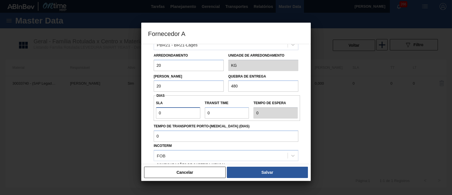
drag, startPoint x: 170, startPoint y: 115, endPoint x: 226, endPoint y: 112, distance: 55.8
click at [170, 115] on input "0" at bounding box center [178, 112] width 44 height 11
click at [228, 112] on input "Transit Time" at bounding box center [227, 112] width 44 height 11
drag, startPoint x: 228, startPoint y: 112, endPoint x: 208, endPoint y: 116, distance: 20.8
click at [208, 116] on input "Transit Time" at bounding box center [227, 112] width 44 height 11
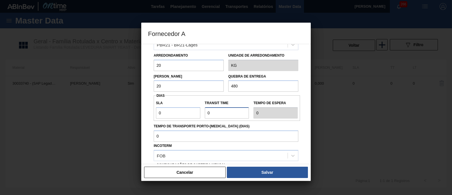
type input "5"
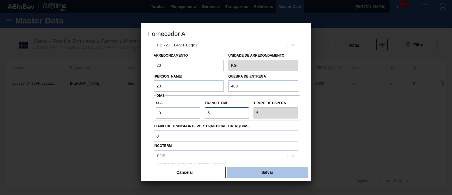
type input "5"
click at [261, 174] on button "Salvar" at bounding box center [267, 171] width 81 height 11
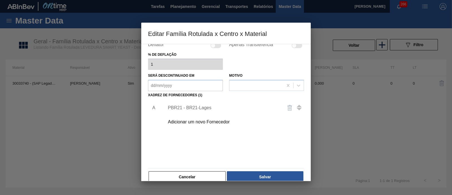
scroll to position [59, 0]
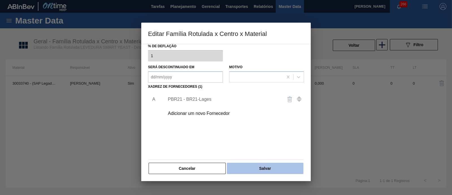
click at [259, 167] on button "Salvar" at bounding box center [265, 168] width 77 height 11
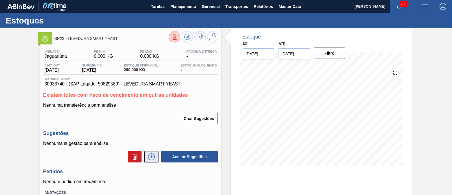
click at [151, 158] on icon at bounding box center [151, 156] width 0 height 3
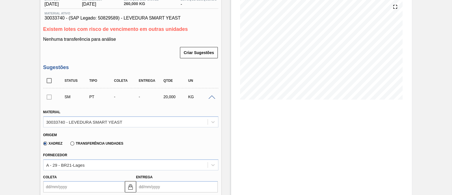
scroll to position [70, 0]
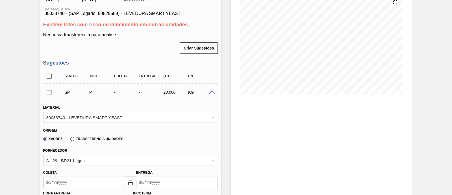
click at [102, 138] on label "Transferência Unidades" at bounding box center [96, 139] width 53 height 4
click at [70, 140] on input "Transferência Unidades" at bounding box center [70, 140] width 0 height 0
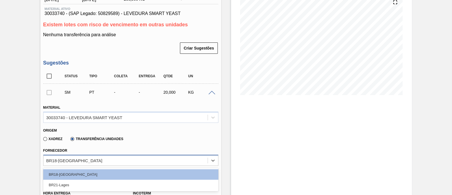
click at [88, 161] on div "BR18-Pernambuco" at bounding box center [126, 160] width 164 height 8
click at [153, 139] on div "Xadrez Transferência Unidades" at bounding box center [128, 137] width 170 height 11
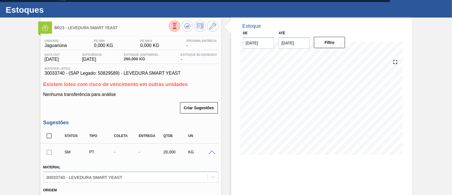
scroll to position [0, 0]
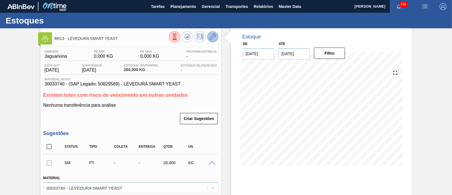
click at [213, 36] on icon at bounding box center [212, 36] width 7 height 7
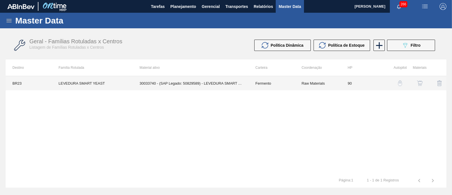
click at [222, 83] on td "30033740 - (SAP Legado: 50829589) - LEVEDURA SMART YEAST" at bounding box center [191, 83] width 116 height 14
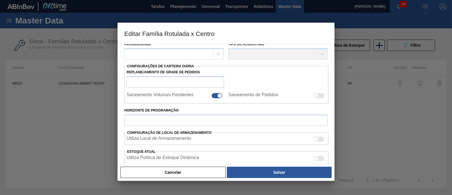
type input "Fermento"
type input "LEVEDURA SMART YEAST"
type input "BR23 - Jaguariúna"
type input "90"
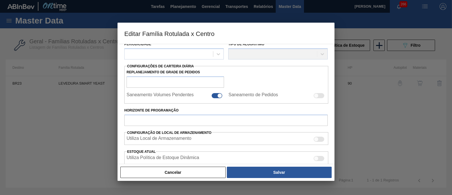
type input "0"
type input "100"
type input "0,000"
checkbox input "true"
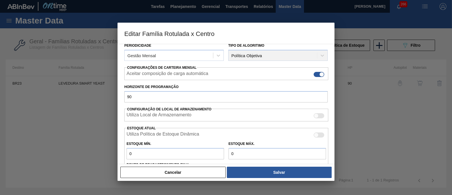
scroll to position [107, 0]
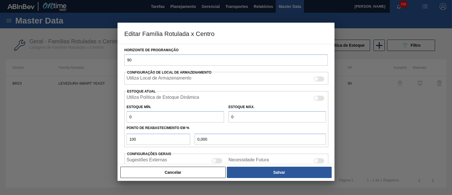
drag, startPoint x: 166, startPoint y: 115, endPoint x: 108, endPoint y: 116, distance: 58.2
click at [108, 116] on div "Editar Família Rotulada x Centro Carteira Fermento Família Fermento Família Rot…" at bounding box center [226, 97] width 452 height 195
type input "1"
type input "1,000"
type input "12"
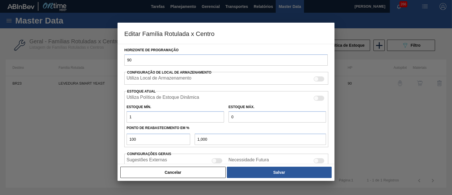
type input "12,000"
type input "120"
type input "120,000"
drag, startPoint x: 268, startPoint y: 115, endPoint x: 218, endPoint y: 115, distance: 50.0
click at [218, 115] on div "Estoque Mín. 120 Estoque Máx. 0" at bounding box center [226, 111] width 204 height 21
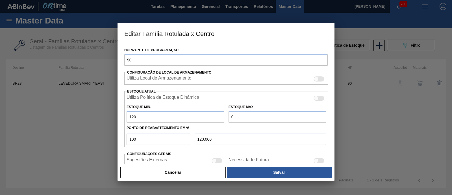
drag, startPoint x: 151, startPoint y: 113, endPoint x: 121, endPoint y: 114, distance: 29.7
click at [121, 114] on div "Carteira Fermento Família Fermento Família Rotulada LEVEDURA SMART YEAST Destin…" at bounding box center [226, 104] width 217 height 120
type input "1"
type input "1,000"
type input "16"
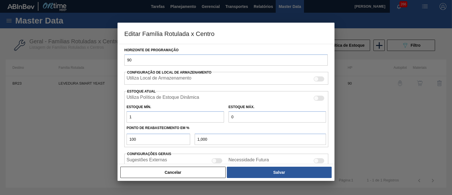
type input "16,000"
type input "160"
type input "160,000"
type input "160"
drag, startPoint x: 257, startPoint y: 116, endPoint x: 220, endPoint y: 116, distance: 37.3
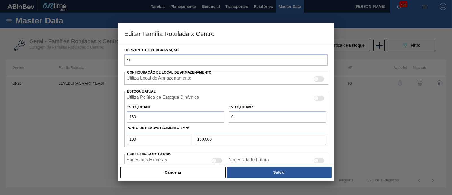
click at [220, 116] on div "Estoque Mín. 160 Estoque Máx. 0" at bounding box center [226, 111] width 204 height 21
type input "2"
type input "2,000"
type input "160,000"
type input "3"
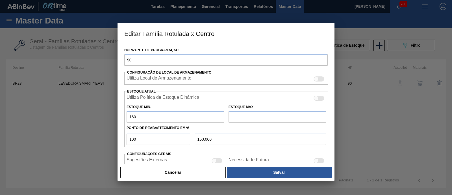
type input "3,000"
type input "32"
type input "32,000"
type input "320"
type input "320,000"
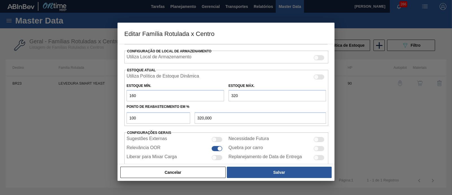
scroll to position [138, 0]
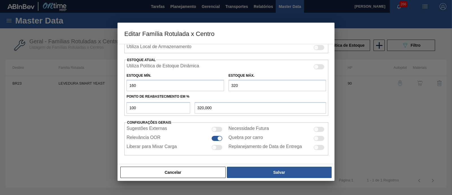
type input "320"
drag, startPoint x: 157, startPoint y: 106, endPoint x: 124, endPoint y: 108, distance: 33.1
click at [124, 108] on div "100" at bounding box center [158, 107] width 68 height 11
type input "7"
type input "171,200"
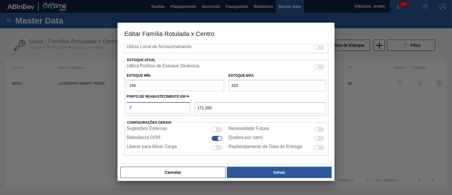
type input "70"
type input "272,000"
type input "70"
click at [321, 127] on div at bounding box center [319, 129] width 11 height 5
checkbox input "true"
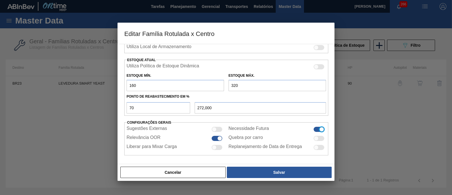
click at [218, 137] on div at bounding box center [219, 138] width 5 height 5
checkbox input "false"
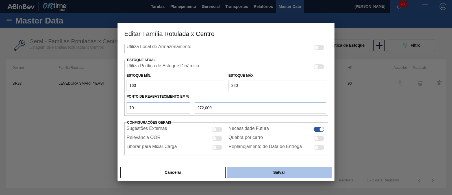
click at [266, 172] on button "Salvar" at bounding box center [279, 171] width 105 height 11
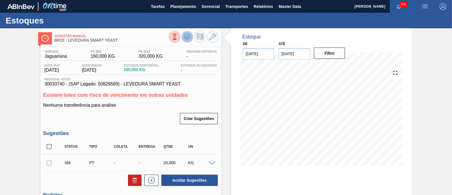
click at [185, 37] on icon at bounding box center [187, 36] width 7 height 7
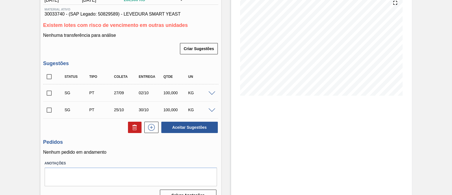
scroll to position [70, 0]
click at [213, 92] on span at bounding box center [212, 93] width 7 height 4
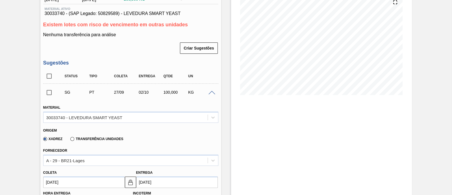
click at [213, 91] on span at bounding box center [212, 93] width 7 height 4
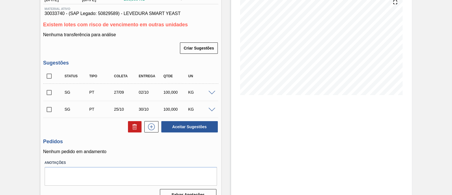
click at [212, 93] on span at bounding box center [212, 93] width 7 height 4
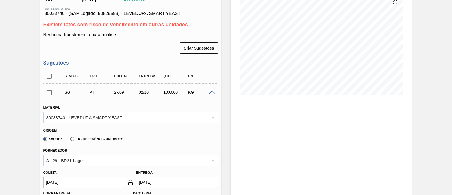
click at [212, 93] on span at bounding box center [212, 93] width 7 height 4
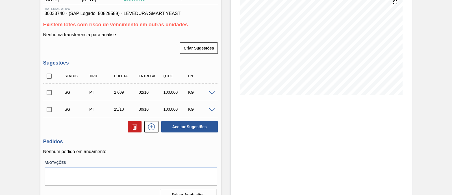
scroll to position [0, 0]
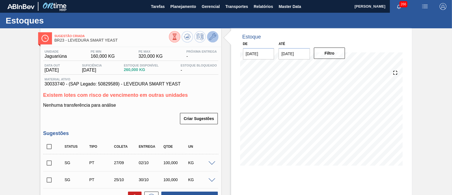
click at [212, 42] on button at bounding box center [212, 36] width 11 height 11
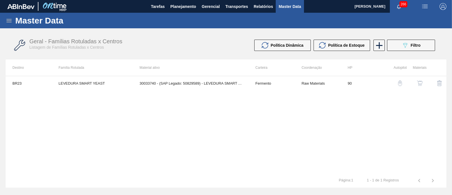
click at [421, 84] on img "button" at bounding box center [420, 83] width 6 height 6
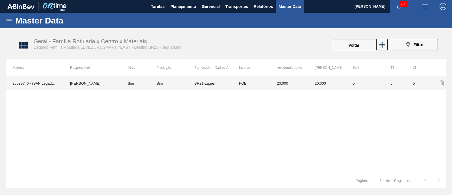
click at [199, 83] on td "BR21-Lages" at bounding box center [213, 83] width 38 height 14
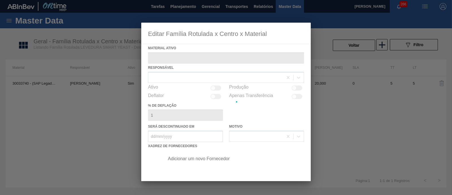
type ativo "30033740 - (SAP Legado: 50829589) - LEVEDURA SMART YEAST"
checkbox input "true"
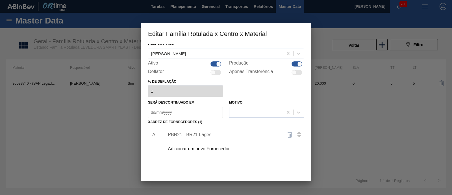
scroll to position [35, 0]
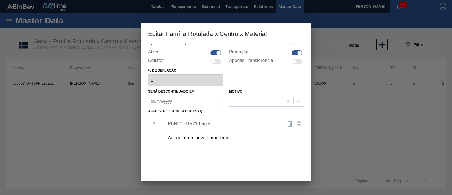
click at [205, 123] on div "PBR21 - BR21-Lages" at bounding box center [223, 123] width 111 height 5
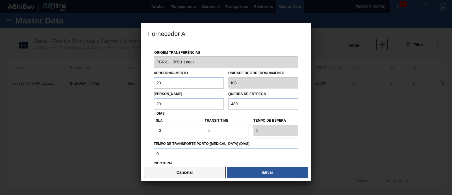
click at [187, 172] on button "Cancelar" at bounding box center [185, 171] width 82 height 11
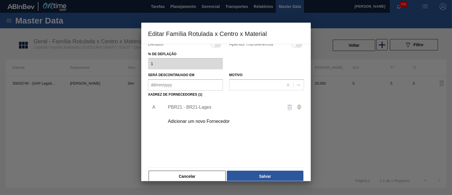
scroll to position [59, 0]
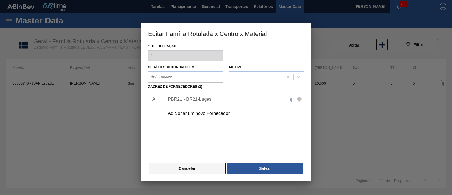
click at [208, 166] on button "Cancelar" at bounding box center [187, 168] width 77 height 11
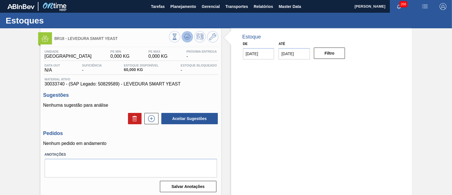
click at [190, 38] on icon at bounding box center [187, 36] width 7 height 7
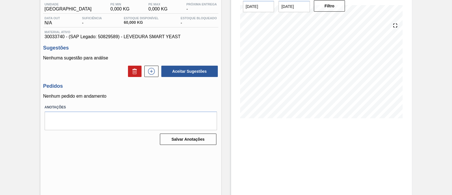
scroll to position [48, 0]
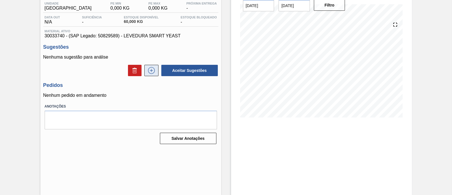
click at [153, 73] on icon at bounding box center [151, 70] width 9 height 7
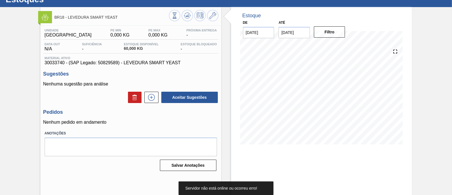
scroll to position [0, 0]
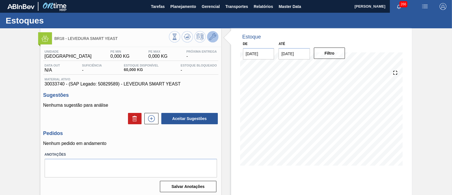
click at [213, 35] on icon at bounding box center [212, 36] width 7 height 7
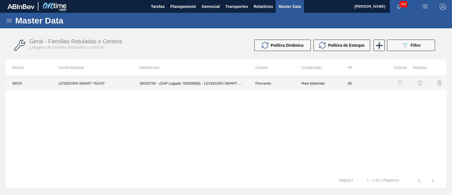
click at [225, 86] on td "30033740 - (SAP Legado: 50829589) - LEVEDURA SMART YEAST" at bounding box center [191, 83] width 116 height 14
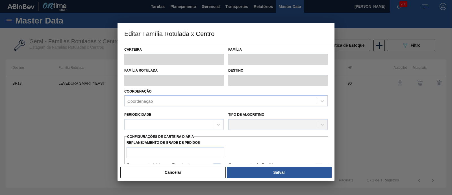
type input "Fermento"
type input "LEVEDURA SMART YEAST"
type input "BR18 - [GEOGRAPHIC_DATA]"
type input "90"
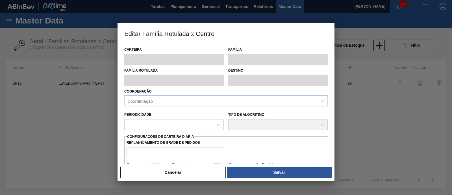
type input "0"
type input "100"
type input "0,000"
checkbox input "true"
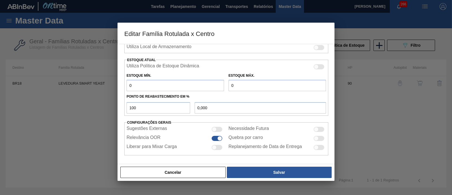
scroll to position [103, 0]
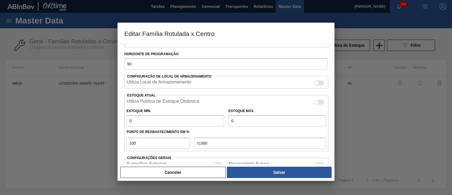
drag, startPoint x: 155, startPoint y: 118, endPoint x: 118, endPoint y: 119, distance: 37.6
click at [118, 119] on div "Carteira Fermento Família Fermento Família Rotulada LEVEDURA SMART YEAST Destin…" at bounding box center [226, 104] width 217 height 120
click at [414, 115] on div at bounding box center [226, 97] width 452 height 195
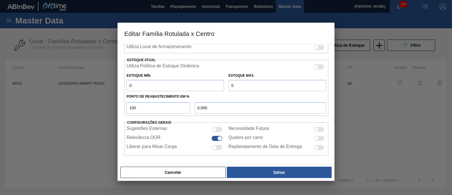
click at [156, 85] on input "0" at bounding box center [176, 85] width 98 height 11
type input "4"
type input "4,000"
type input "40"
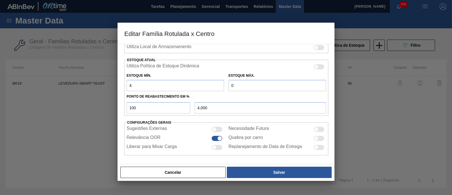
type input "40,000"
type input "40"
drag, startPoint x: 255, startPoint y: 86, endPoint x: 220, endPoint y: 89, distance: 35.7
click at [220, 89] on div "Estoque Mín. 40 Estoque Máx. 0" at bounding box center [226, 80] width 204 height 21
type input "8"
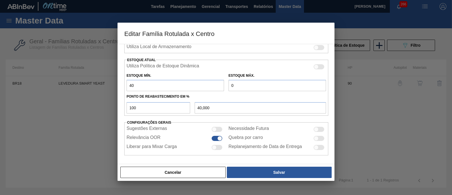
type input "8,000"
type input "80"
type input "80,000"
type input "80"
drag, startPoint x: 153, startPoint y: 108, endPoint x: 124, endPoint y: 113, distance: 29.2
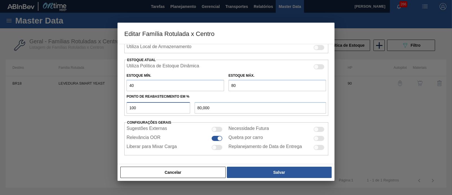
click at [124, 113] on div "Carteira Fermento Família Fermento Família Rotulada LEVEDURA SMART YEAST Destin…" at bounding box center [226, 104] width 217 height 120
type input "7"
type input "42,800"
type input "70"
type input "68,000"
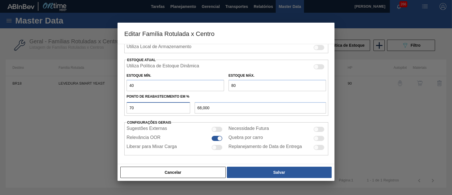
type input "70"
click at [322, 127] on div at bounding box center [319, 129] width 11 height 5
checkbox input "true"
click at [217, 137] on div at bounding box center [219, 138] width 5 height 5
checkbox input "false"
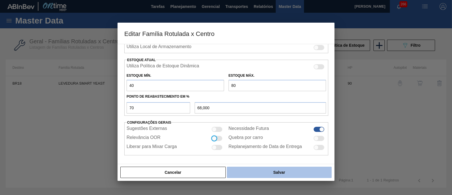
click at [265, 175] on button "Salvar" at bounding box center [279, 171] width 105 height 11
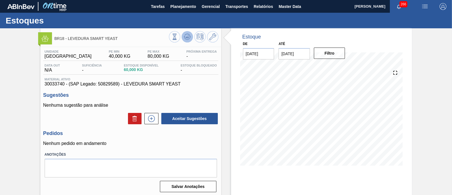
click at [185, 37] on icon at bounding box center [187, 36] width 7 height 7
click at [213, 40] on icon at bounding box center [212, 36] width 7 height 7
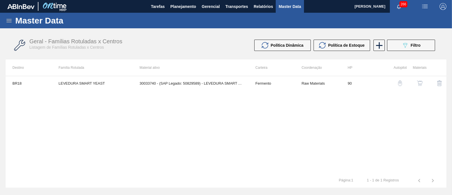
click at [421, 82] on img "button" at bounding box center [420, 83] width 6 height 6
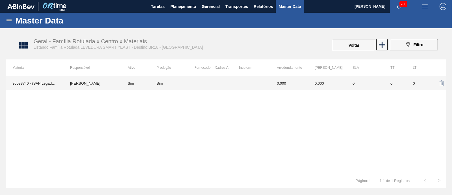
click at [191, 81] on div "Sim" at bounding box center [176, 83] width 38 height 4
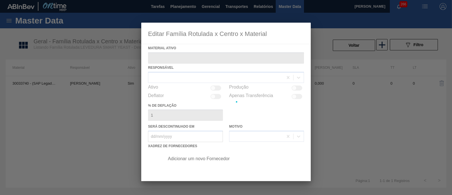
type ativo "30033740 - (SAP Legado: 50829589) - LEVEDURA SMART YEAST"
checkbox input "true"
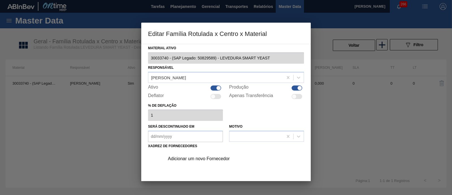
click at [204, 159] on div "Adicionar um novo Fornecedor" at bounding box center [223, 158] width 111 height 5
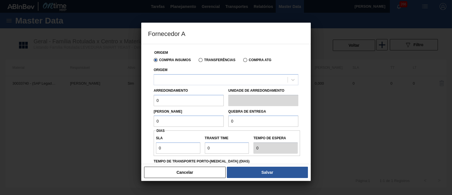
click at [220, 63] on div "Compra Insumos Transferências Compra ATG" at bounding box center [226, 60] width 149 height 10
click at [213, 61] on label "Transferências" at bounding box center [217, 60] width 37 height 4
click at [198, 61] on input "Transferências" at bounding box center [198, 61] width 0 height 0
click at [207, 72] on div "Origem" at bounding box center [226, 75] width 145 height 19
click at [206, 82] on div at bounding box center [221, 79] width 134 height 8
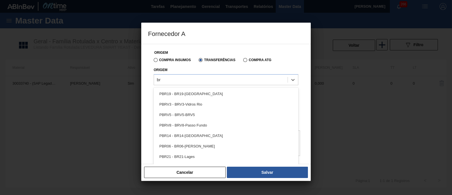
type input "b"
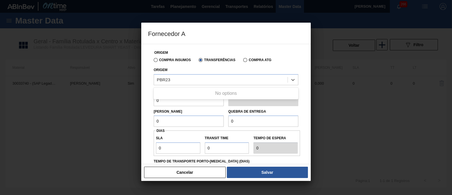
type input "PBR2"
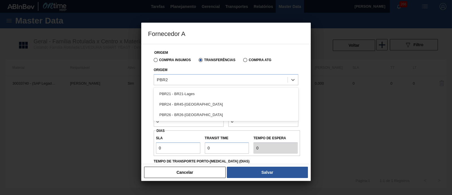
click at [197, 96] on div "PBR21 - BR21-Lages" at bounding box center [226, 93] width 145 height 10
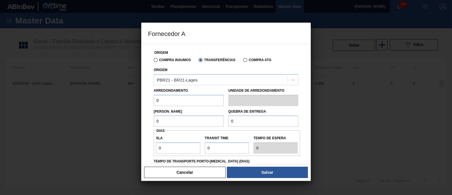
drag, startPoint x: 191, startPoint y: 97, endPoint x: 159, endPoint y: 92, distance: 32.3
click at [159, 92] on div "Arredondamento 0" at bounding box center [189, 96] width 70 height 20
drag, startPoint x: 165, startPoint y: 98, endPoint x: 143, endPoint y: 101, distance: 22.9
click at [143, 101] on div "Origem Compra Insumos Transferências Compra ATG Origem PBR21 - BR21-Lages Arred…" at bounding box center [226, 104] width 170 height 120
type input "20"
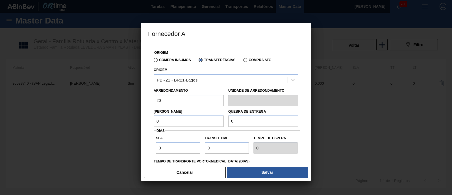
drag, startPoint x: 173, startPoint y: 121, endPoint x: 128, endPoint y: 122, distance: 44.7
click at [128, 124] on div "Fornecedor A Origem Compra Insumos Transferências Compra ATG Origem PBR21 - BR2…" at bounding box center [226, 97] width 452 height 195
type input "20"
drag, startPoint x: 250, startPoint y: 118, endPoint x: 216, endPoint y: 122, distance: 34.7
click at [216, 122] on div "[PERSON_NAME] 20 Quebra de entrega 0" at bounding box center [226, 116] width 149 height 21
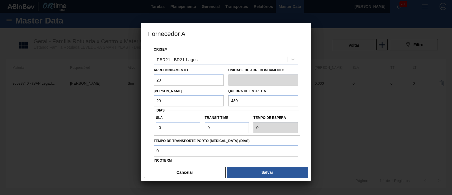
scroll to position [35, 0]
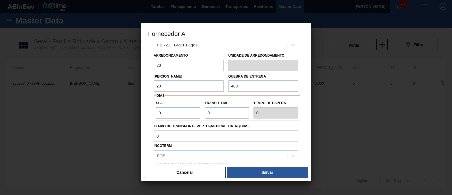
type input "480"
drag, startPoint x: 222, startPoint y: 112, endPoint x: 201, endPoint y: 113, distance: 20.9
click at [201, 113] on div "SLA 0 Transit Time Tempo de espera 0" at bounding box center [227, 108] width 146 height 21
type input "5"
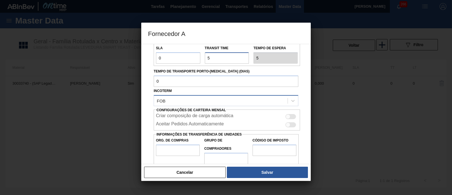
scroll to position [99, 0]
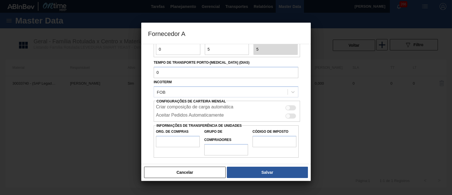
type input "5"
drag, startPoint x: 178, startPoint y: 142, endPoint x: 181, endPoint y: 146, distance: 5.2
click at [178, 142] on input "Org. de Compras" at bounding box center [178, 141] width 44 height 11
type input "BR00"
click at [227, 153] on input "Grupo de Compradores" at bounding box center [226, 149] width 44 height 11
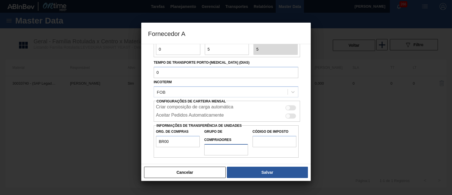
type input "A01"
drag, startPoint x: 281, startPoint y: 137, endPoint x: 280, endPoint y: 146, distance: 9.1
click at [281, 137] on input "Código de Imposto" at bounding box center [275, 141] width 44 height 11
type input "I1"
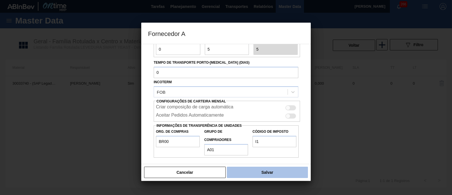
click at [262, 175] on button "Salvar" at bounding box center [267, 171] width 81 height 11
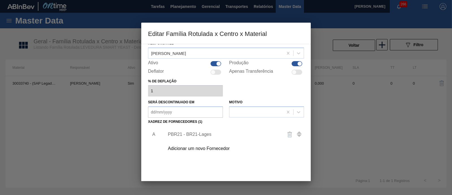
scroll to position [35, 0]
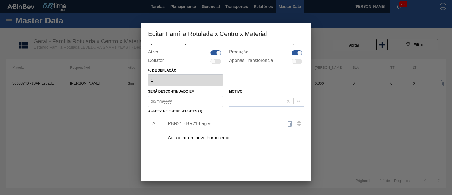
click at [298, 61] on div at bounding box center [297, 61] width 11 height 5
checkbox input "true"
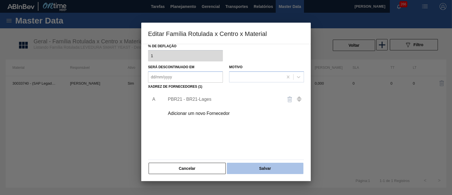
click at [271, 165] on button "Salvar" at bounding box center [265, 168] width 77 height 11
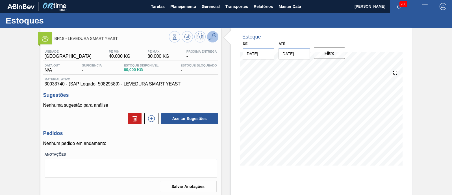
click at [215, 39] on icon at bounding box center [212, 36] width 7 height 7
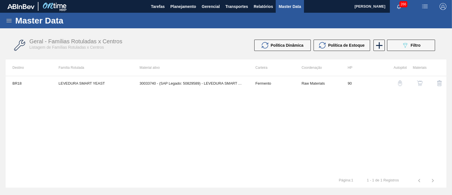
click at [422, 84] on img "button" at bounding box center [420, 83] width 6 height 6
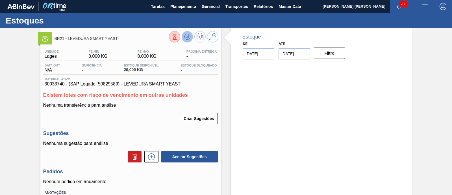
click at [187, 33] on button at bounding box center [187, 36] width 11 height 11
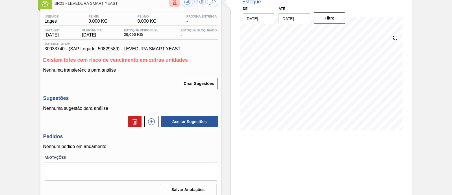
scroll to position [48, 0]
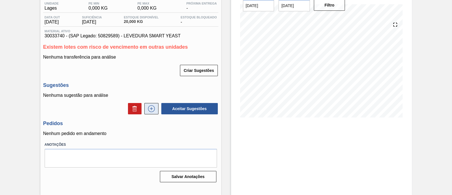
click at [154, 111] on icon at bounding box center [151, 108] width 7 height 7
click at [155, 112] on icon at bounding box center [151, 108] width 9 height 7
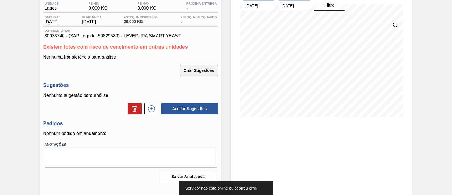
click at [200, 72] on button "Criar Sugestões" at bounding box center [199, 70] width 38 height 11
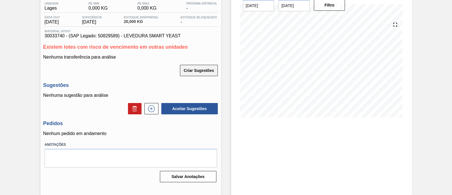
click at [198, 72] on button "Criar Sugestões" at bounding box center [199, 70] width 38 height 11
click at [151, 109] on icon at bounding box center [151, 108] width 9 height 7
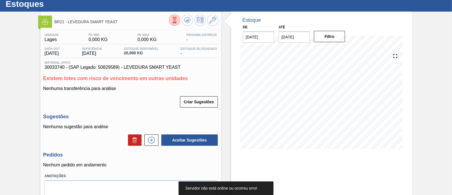
scroll to position [0, 0]
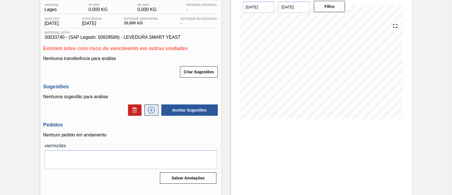
scroll to position [48, 0]
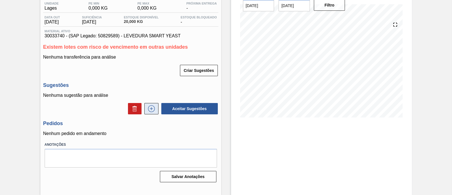
click at [154, 111] on icon at bounding box center [151, 108] width 7 height 7
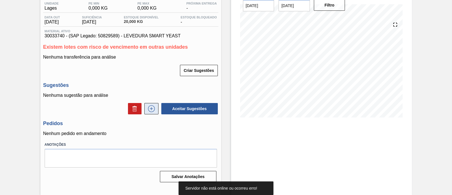
scroll to position [0, 0]
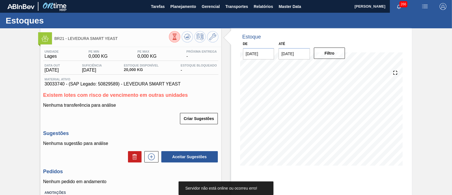
click at [150, 119] on div "Criar Sugestões" at bounding box center [130, 118] width 175 height 12
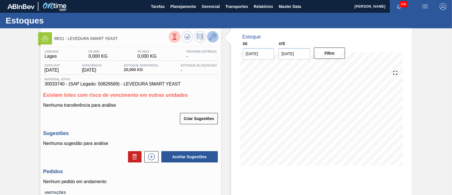
click at [211, 41] on button at bounding box center [212, 36] width 11 height 11
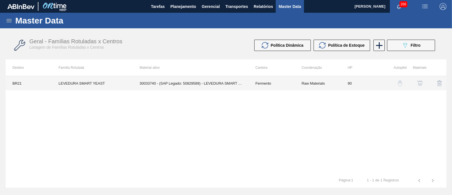
click at [197, 83] on td "30033740 - (SAP Legado: 50829589) - LEVEDURA SMART YEAST" at bounding box center [191, 83] width 116 height 14
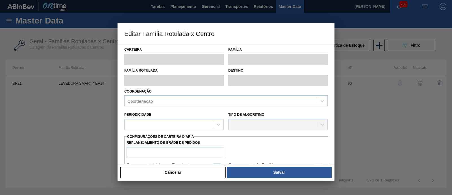
type input "Fermento"
type input "LEVEDURA SMART YEAST"
type input "BR21 - Lages"
type input "90"
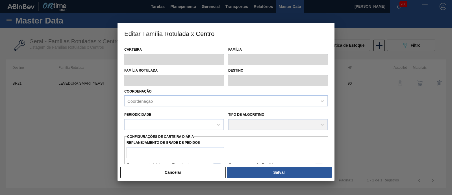
type input "0"
type input "100"
type input "0,000"
checkbox input "true"
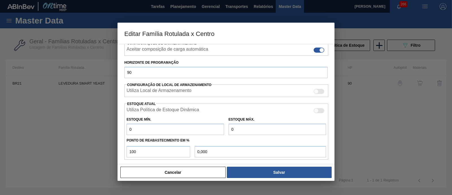
scroll to position [106, 0]
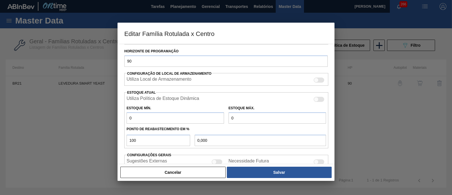
drag, startPoint x: 152, startPoint y: 118, endPoint x: 130, endPoint y: 120, distance: 22.1
click at [130, 120] on input "0" at bounding box center [176, 117] width 98 height 11
type input "6"
type input "6,000"
type input "60"
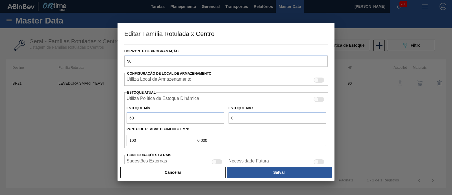
type input "60,000"
type input "60"
drag, startPoint x: 269, startPoint y: 117, endPoint x: 227, endPoint y: 119, distance: 41.9
click at [227, 119] on div "Estoque Máx. 0" at bounding box center [277, 114] width 102 height 20
type input "1"
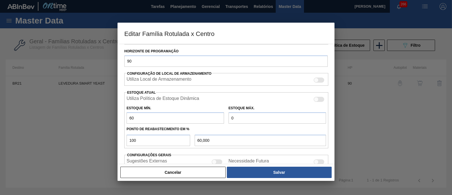
type input "1,000"
type input "12"
type input "12,000"
type input "120"
type input "120,000"
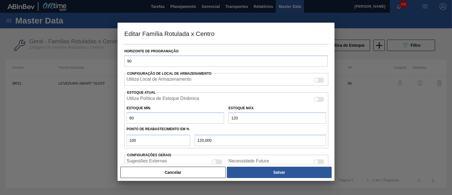
scroll to position [138, 0]
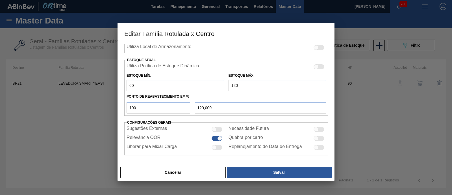
type input "120"
drag, startPoint x: 168, startPoint y: 109, endPoint x: 116, endPoint y: 111, distance: 52.3
click at [116, 111] on div "Editar Família Rotulada x Centro Carteira Fermento Família Fermento Família Rot…" at bounding box center [226, 97] width 452 height 195
type input "8"
type input "64,800"
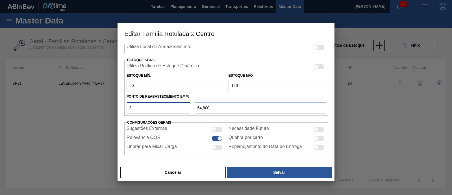
type input "80"
type input "108,000"
type input "8"
type input "64,800"
type input "60,000"
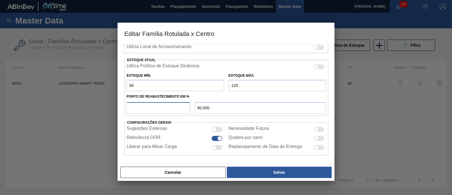
type input "7"
type input "64,200"
type input "70"
type input "102,000"
type input "70"
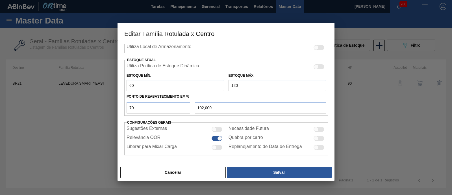
click at [315, 129] on div at bounding box center [316, 129] width 5 height 5
checkbox input "true"
click at [216, 138] on div at bounding box center [217, 138] width 11 height 5
checkbox input "false"
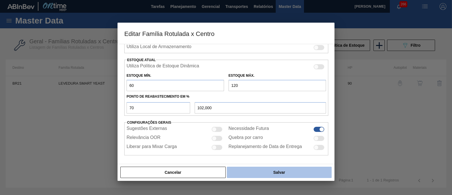
click at [252, 176] on button "Salvar" at bounding box center [279, 171] width 105 height 11
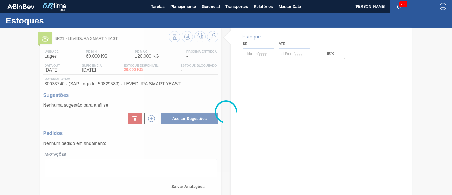
type input "[DATE]"
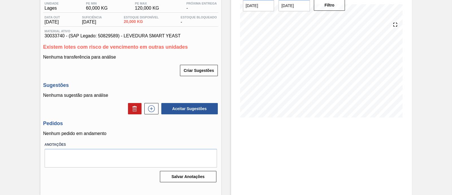
scroll to position [13, 0]
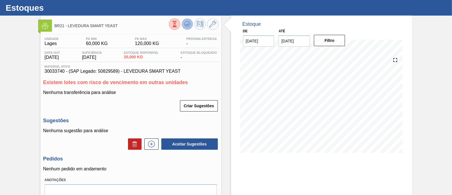
click at [186, 27] on icon at bounding box center [187, 24] width 7 height 7
click at [145, 143] on button at bounding box center [151, 143] width 14 height 11
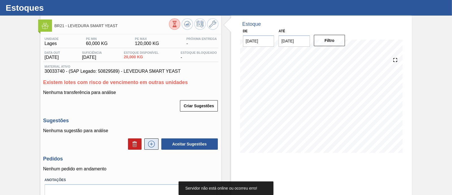
click at [148, 145] on icon at bounding box center [151, 143] width 9 height 7
click at [151, 143] on icon at bounding box center [151, 143] width 9 height 7
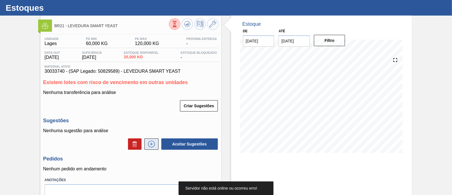
click at [151, 143] on icon at bounding box center [151, 143] width 9 height 7
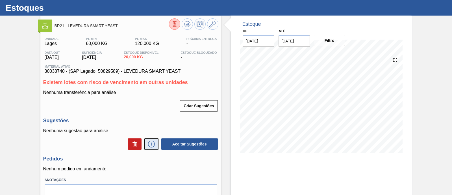
click at [155, 145] on icon at bounding box center [151, 143] width 9 height 7
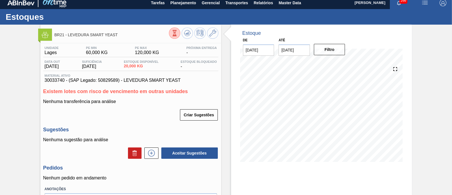
scroll to position [0, 0]
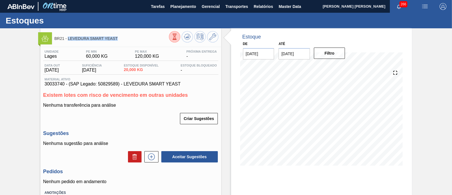
drag, startPoint x: 68, startPoint y: 38, endPoint x: 122, endPoint y: 37, distance: 53.7
click at [122, 37] on span "BR21 - LEVEDURA SMART YEAST" at bounding box center [112, 38] width 114 height 4
copy span "LEVEDURA SMART YEAST"
click at [185, 35] on icon at bounding box center [187, 36] width 7 height 7
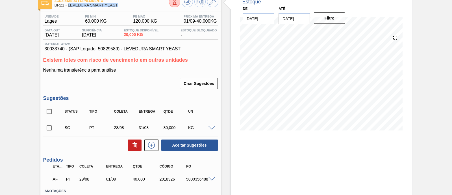
scroll to position [70, 0]
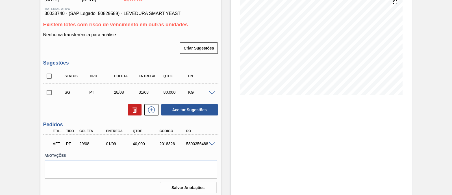
click at [211, 91] on div at bounding box center [212, 92] width 11 height 4
click at [212, 93] on span at bounding box center [212, 93] width 7 height 4
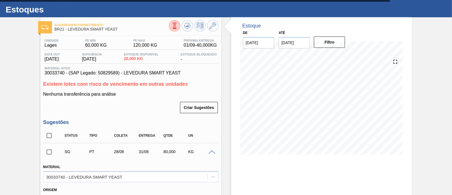
scroll to position [0, 0]
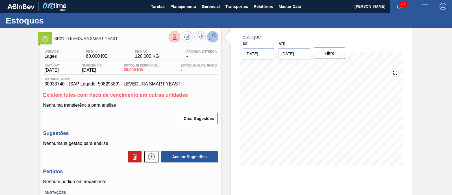
click at [214, 39] on icon at bounding box center [212, 36] width 7 height 7
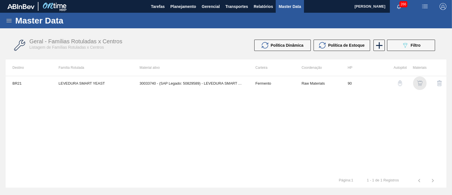
click at [420, 82] on img "button" at bounding box center [420, 83] width 6 height 6
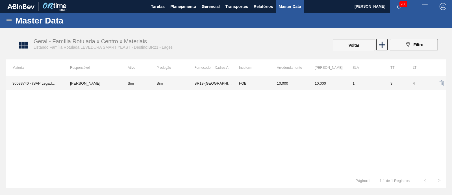
click at [209, 85] on td "BR19-[GEOGRAPHIC_DATA]" at bounding box center [213, 83] width 38 height 14
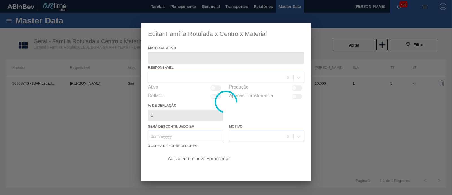
type ativo "30033740 - (SAP Legado: 50829589) - LEVEDURA SMART YEAST"
checkbox input "true"
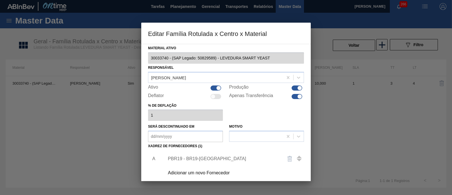
click at [196, 157] on div "PBR19 - BR19-[GEOGRAPHIC_DATA]" at bounding box center [223, 158] width 111 height 5
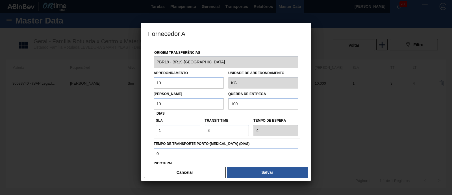
drag, startPoint x: 172, startPoint y: 80, endPoint x: 133, endPoint y: 86, distance: 39.4
click at [133, 86] on div "Fornecedor A Origem Transferências PBR19 - BR19-[GEOGRAPHIC_DATA] Arredondament…" at bounding box center [226, 97] width 452 height 195
type input "20"
drag, startPoint x: 167, startPoint y: 102, endPoint x: 140, endPoint y: 105, distance: 27.5
click at [140, 105] on div "Fornecedor A Origem Transferências PBR19 - BR19-[GEOGRAPHIC_DATA] Arredondament…" at bounding box center [226, 97] width 452 height 195
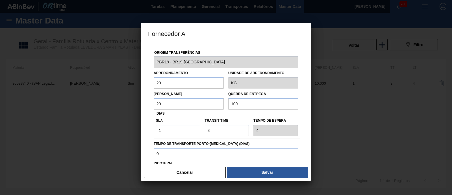
type input "20"
drag, startPoint x: 248, startPoint y: 105, endPoint x: 205, endPoint y: 106, distance: 43.5
click at [205, 106] on div "Lote Mínimo 20 Quebra de entrega 100" at bounding box center [226, 98] width 149 height 21
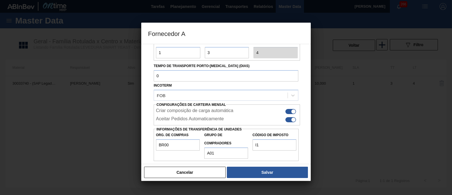
scroll to position [81, 0]
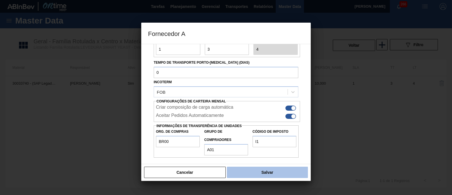
type input "480"
click at [264, 172] on button "Salvar" at bounding box center [267, 171] width 81 height 11
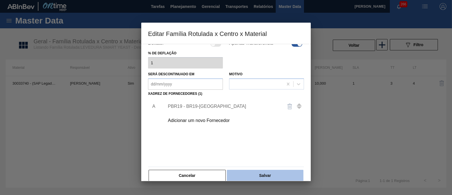
scroll to position [59, 0]
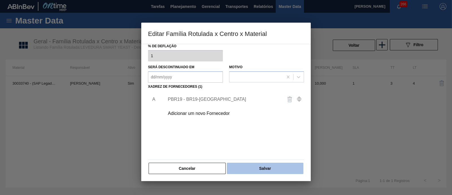
click at [271, 170] on button "Salvar" at bounding box center [265, 168] width 77 height 11
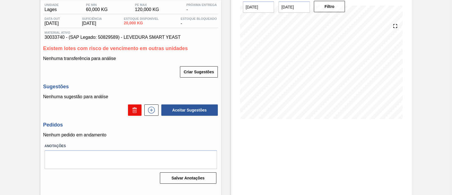
scroll to position [48, 0]
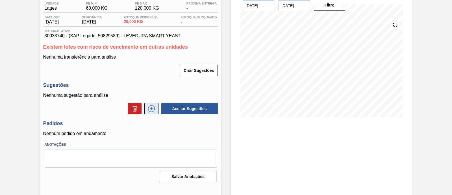
click at [153, 108] on icon at bounding box center [151, 108] width 9 height 7
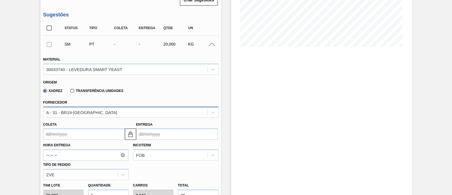
scroll to position [119, 0]
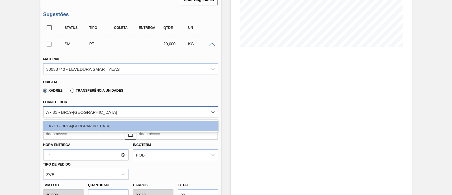
click at [109, 114] on div "A - 31 - BR19-[GEOGRAPHIC_DATA]" at bounding box center [126, 112] width 164 height 8
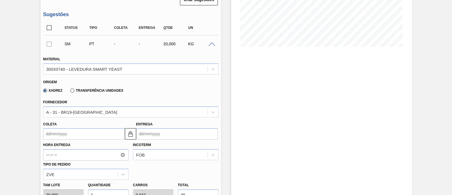
click at [100, 93] on div "Transferência Unidades" at bounding box center [95, 90] width 55 height 5
click at [86, 93] on div "Transferência Unidades" at bounding box center [95, 90] width 55 height 5
click at [82, 91] on label "Transferência Unidades" at bounding box center [96, 90] width 53 height 4
click at [70, 92] on input "Transferência Unidades" at bounding box center [70, 92] width 0 height 0
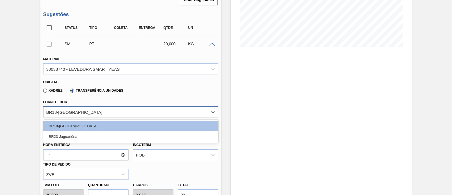
click at [78, 112] on div "BR18-[GEOGRAPHIC_DATA]" at bounding box center [74, 111] width 56 height 5
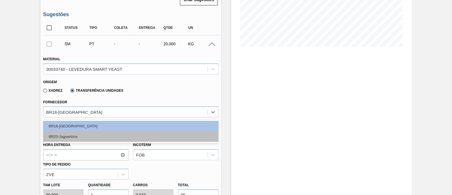
click at [85, 133] on div "BR23-Jaguariúna" at bounding box center [130, 136] width 175 height 10
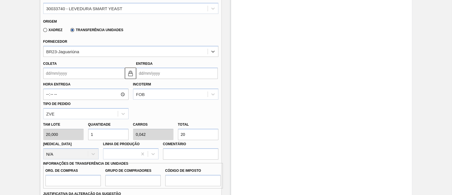
scroll to position [189, 0]
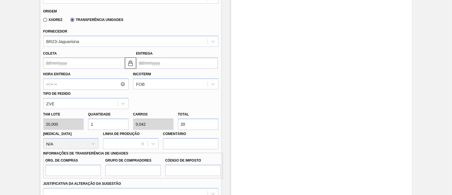
click at [171, 128] on div "Tam lote 20,000 Quantidade 1 Carros 0,042 Total 20 [MEDICAL_DATA] N/A Linha de …" at bounding box center [131, 129] width 180 height 40
type input "0,2"
type input "0,008"
type input "4"
type input "2"
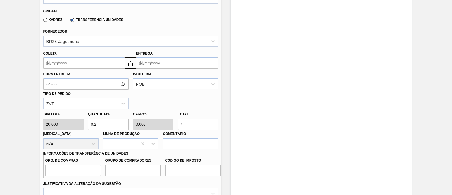
type input "0,083"
type input "40"
click at [87, 169] on input "Org. de Compras" at bounding box center [73, 170] width 55 height 11
type input "BR00"
click at [120, 168] on input "Grupo de Compradores" at bounding box center [132, 170] width 55 height 11
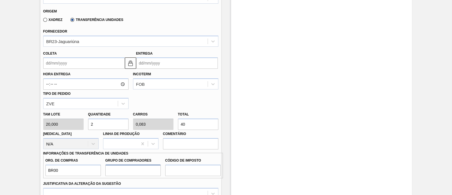
type input "A01"
click at [192, 174] on input "Código de Imposto" at bounding box center [192, 170] width 55 height 11
type input "I1"
click at [81, 65] on input "Coleta" at bounding box center [84, 62] width 82 height 11
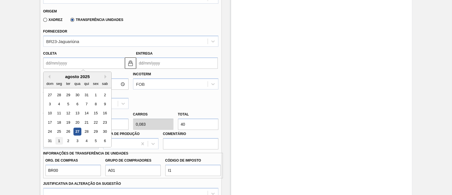
click at [59, 140] on div "1" at bounding box center [59, 141] width 8 height 8
type input "[DATE]"
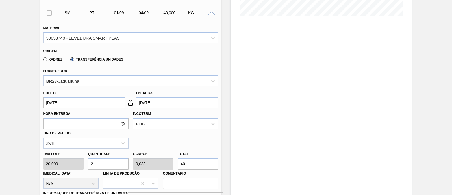
scroll to position [154, 0]
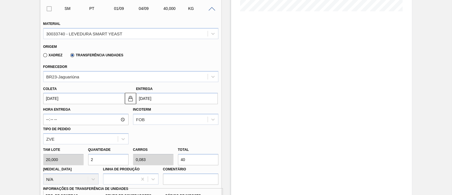
click at [79, 98] on input "[DATE]" at bounding box center [84, 98] width 82 height 11
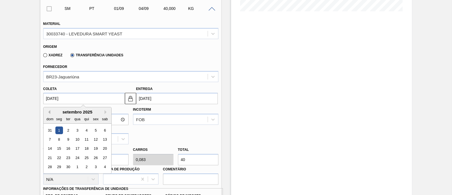
click at [49, 112] on button "Previous Month" at bounding box center [48, 112] width 4 height 4
click at [95, 167] on div "29" at bounding box center [96, 167] width 8 height 8
type input "[DATE]"
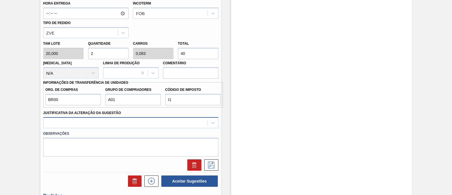
click at [142, 123] on div at bounding box center [130, 122] width 175 height 11
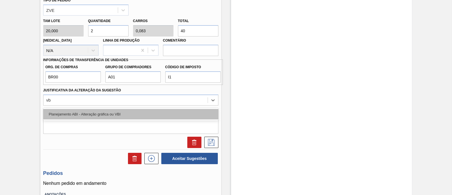
type Sugestão "v"
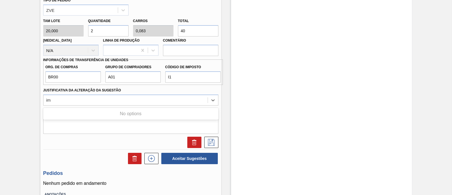
type Sugestão "i"
type Sugestão "vbi"
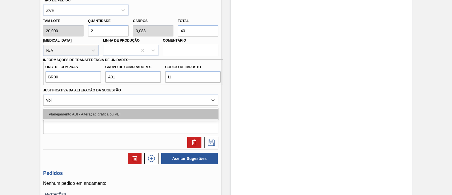
click at [106, 118] on div "Planejamento ABI - Alteração gráfica ou VBI" at bounding box center [130, 114] width 175 height 10
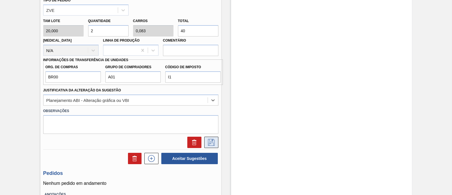
click at [213, 142] on icon at bounding box center [211, 142] width 9 height 7
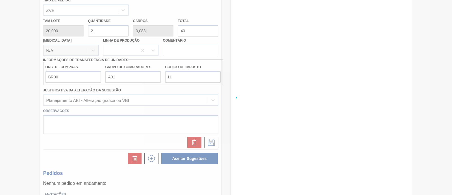
scroll to position [65, 0]
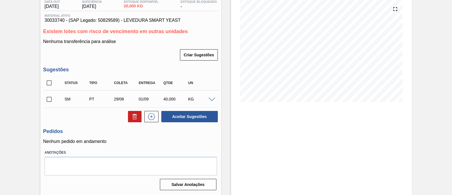
click at [51, 97] on input "checkbox" at bounding box center [49, 99] width 12 height 12
click at [198, 118] on button "Aceitar Sugestões" at bounding box center [189, 116] width 57 height 11
checkbox input "false"
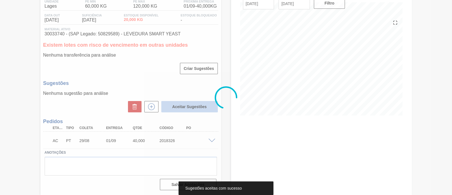
scroll to position [51, 0]
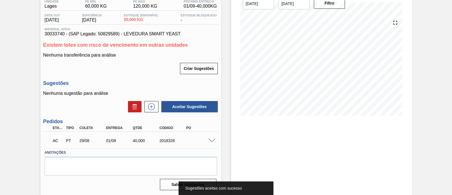
click at [212, 140] on span at bounding box center [212, 140] width 7 height 4
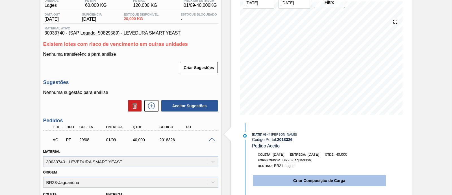
click at [309, 183] on button "Criar Composição de Carga" at bounding box center [319, 180] width 133 height 11
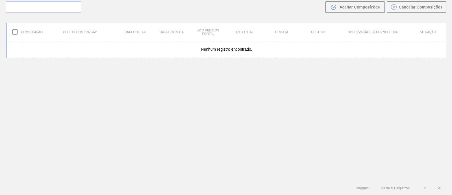
scroll to position [40, 0]
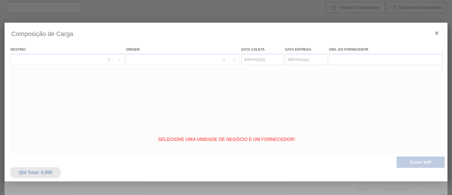
type coleta "[DATE]"
type entrega "[DATE]"
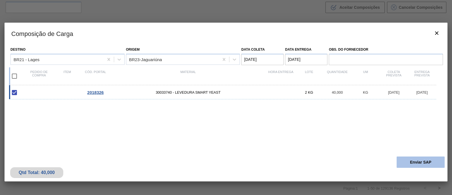
click at [413, 161] on button "Enviar SAP" at bounding box center [421, 161] width 48 height 11
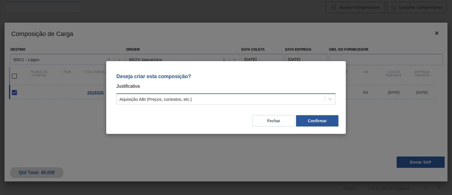
click at [196, 99] on div "Aquisição ABI (Preços, contratos, etc.)" at bounding box center [221, 99] width 208 height 8
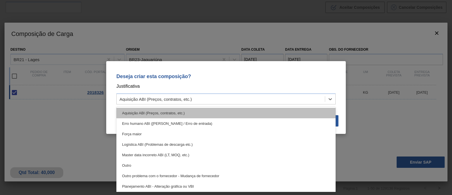
click at [206, 114] on div "Aquisição ABI (Preços, contratos, etc.)" at bounding box center [225, 113] width 219 height 10
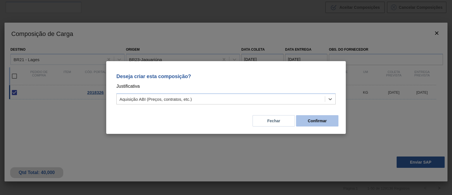
click at [315, 119] on button "Confirmar" at bounding box center [317, 120] width 42 height 11
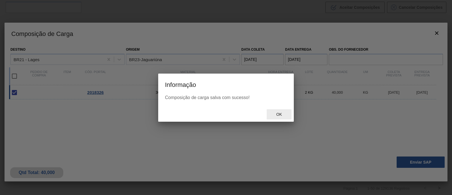
click at [277, 111] on div "Ok" at bounding box center [279, 114] width 25 height 10
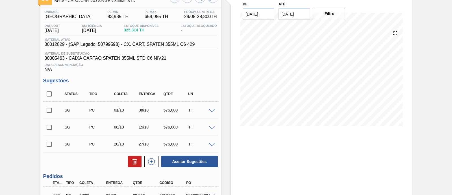
scroll to position [25, 0]
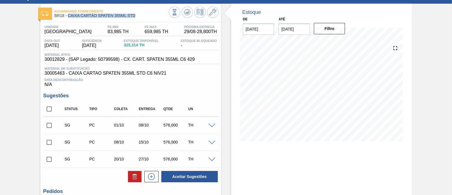
drag, startPoint x: 68, startPoint y: 16, endPoint x: 144, endPoint y: 17, distance: 76.6
click at [144, 17] on span "BR18 - CAIXA CARTÃO SPATEN 355ML STD" at bounding box center [112, 16] width 114 height 4
copy span "CAIXA CARTÃO SPATEN 355ML STD"
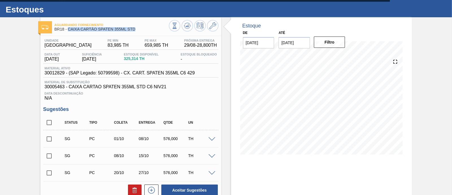
scroll to position [0, 0]
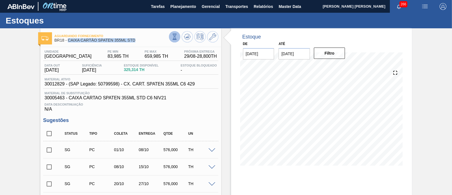
click at [170, 40] on button at bounding box center [174, 36] width 11 height 11
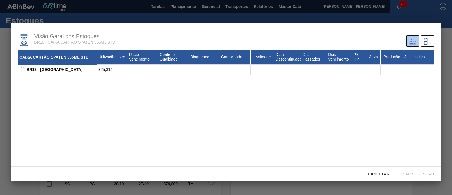
click at [23, 69] on icon at bounding box center [23, 69] width 2 height 0
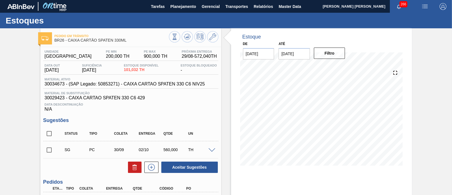
scroll to position [70, 0]
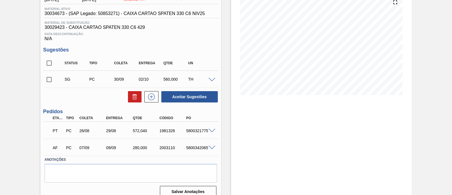
click at [209, 133] on div "5800321775" at bounding box center [199, 130] width 29 height 5
click at [210, 130] on span at bounding box center [212, 131] width 7 height 4
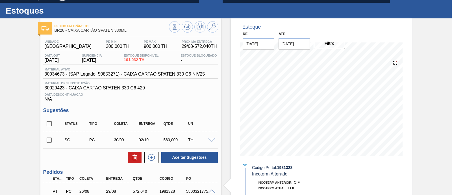
scroll to position [0, 0]
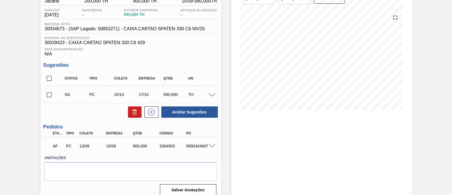
scroll to position [61, 0]
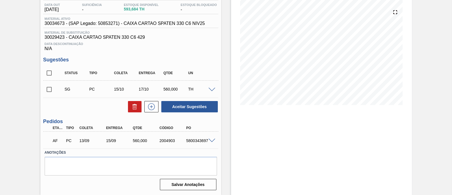
click at [211, 140] on span at bounding box center [212, 140] width 7 height 4
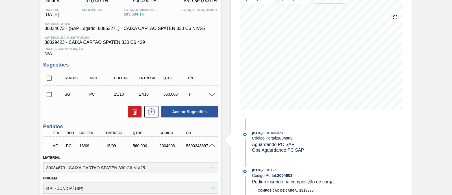
scroll to position [21, 0]
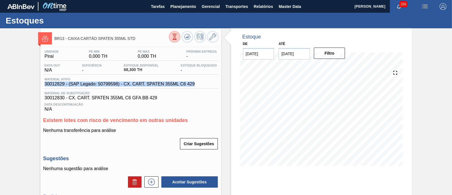
drag, startPoint x: 44, startPoint y: 83, endPoint x: 209, endPoint y: 83, distance: 165.4
click at [209, 83] on div "Material ativo 30012829 - (SAP Legado: 50799598) - CX. CART. SPATEN 355ML C6 429" at bounding box center [130, 82] width 175 height 11
copy span "30012829 - (SAP Legado: 50799598) - CX. CART. SPATEN 355ML C6 429"
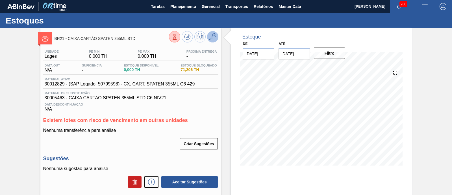
click at [211, 37] on icon at bounding box center [212, 36] width 7 height 7
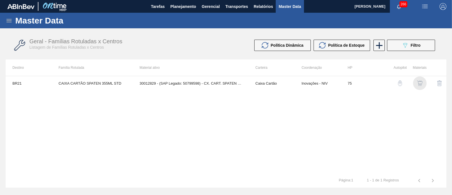
click at [419, 81] on img "button" at bounding box center [420, 83] width 6 height 6
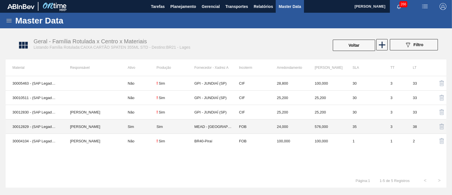
click at [148, 127] on td "Sim" at bounding box center [139, 126] width 36 height 14
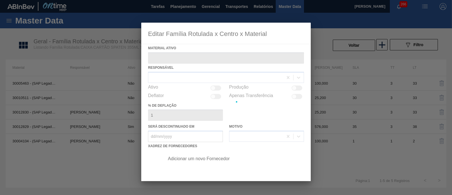
type ativo "30012829 - (SAP Legado: 50799598) - CX. CART. SPATEN 355ML C6 429"
checkbox input "true"
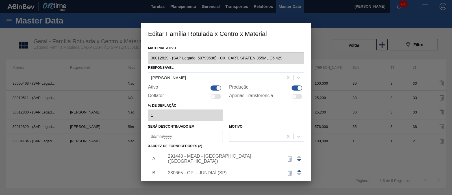
click at [218, 88] on div at bounding box center [218, 87] width 5 height 5
checkbox input "false"
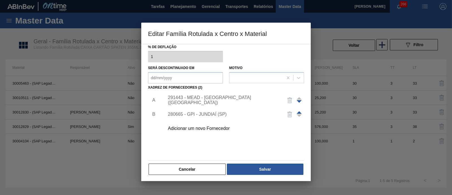
scroll to position [59, 0]
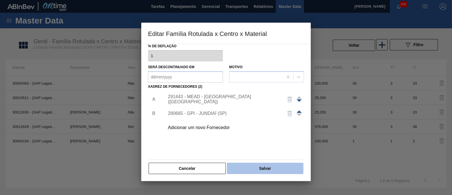
click at [265, 164] on button "Salvar" at bounding box center [265, 168] width 77 height 11
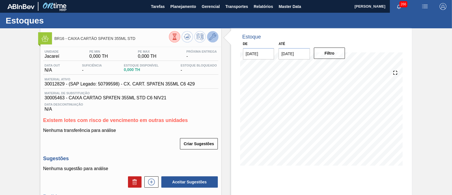
click at [211, 34] on icon at bounding box center [212, 36] width 7 height 7
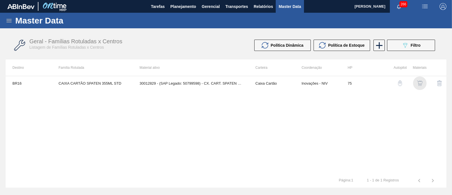
click at [420, 84] on img "button" at bounding box center [420, 83] width 6 height 6
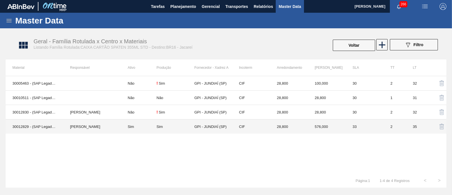
click at [142, 124] on td "Sim" at bounding box center [139, 126] width 36 height 14
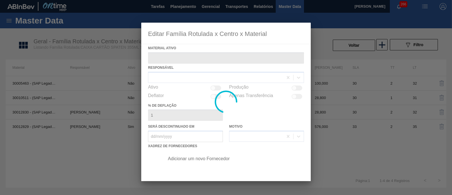
type ativo "30012829 - (SAP Legado: 50799598) - CX. CART. SPATEN 355ML C6 429"
checkbox input "true"
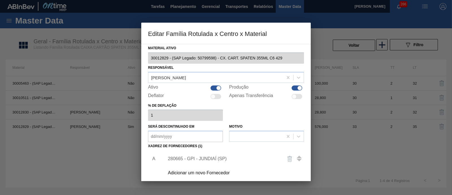
click at [217, 86] on div at bounding box center [218, 87] width 5 height 5
checkbox input "false"
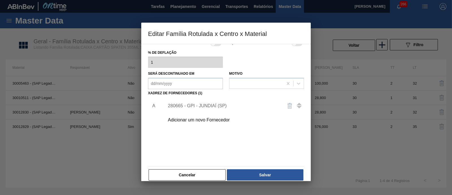
scroll to position [59, 0]
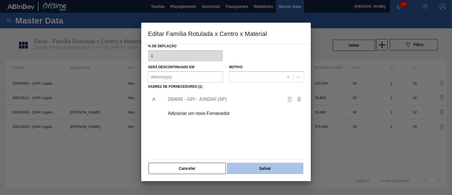
click at [276, 165] on button "Salvar" at bounding box center [265, 168] width 77 height 11
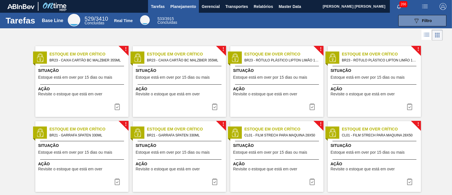
click at [178, 6] on span "Planejamento" at bounding box center [183, 6] width 26 height 7
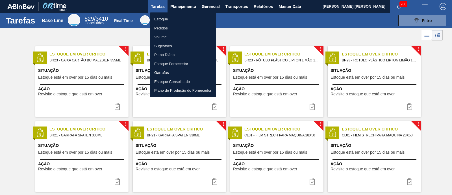
click at [189, 18] on li "Estoque" at bounding box center [183, 19] width 66 height 9
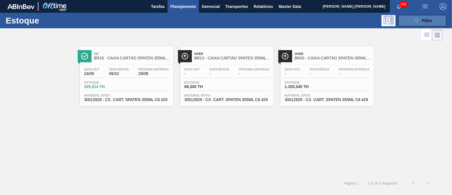
click at [430, 19] on span "Filtro" at bounding box center [427, 20] width 10 height 5
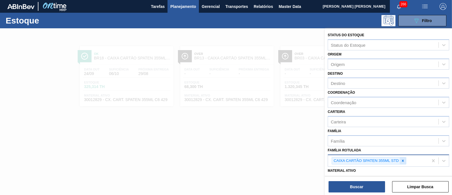
click at [405, 158] on div at bounding box center [403, 160] width 6 height 7
click at [392, 159] on div "Família Rotulada" at bounding box center [383, 160] width 111 height 8
type Rotulada "corona"
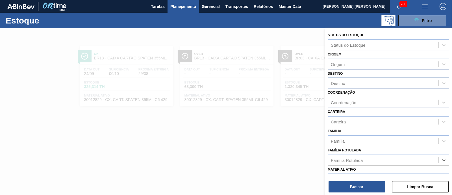
click at [336, 83] on div "Destino" at bounding box center [338, 83] width 14 height 5
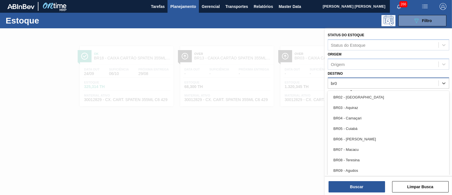
type input "br03"
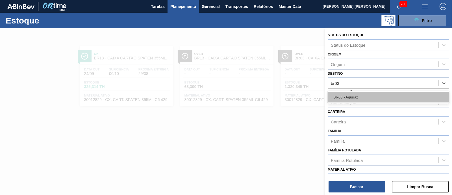
click at [353, 95] on div "BR03 - Aquiraz" at bounding box center [389, 97] width 122 height 10
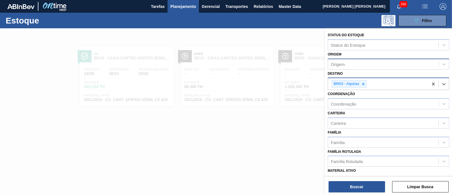
click at [348, 60] on div "Origem" at bounding box center [383, 64] width 111 height 8
type input "g"
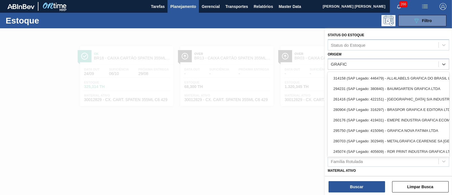
type input "GRAFIC"
click at [300, 140] on div at bounding box center [226, 125] width 452 height 195
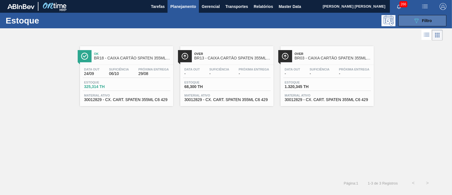
click at [426, 22] on span "Filtro" at bounding box center [427, 20] width 10 height 5
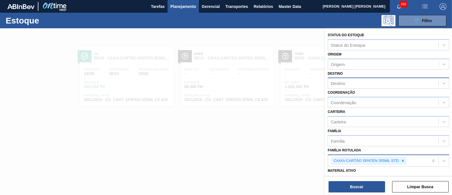
click at [402, 159] on icon at bounding box center [403, 161] width 4 height 4
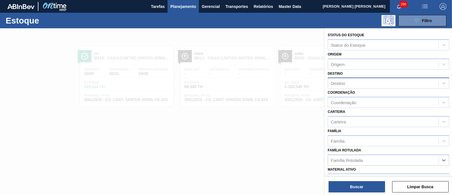
click at [358, 83] on div "Destino" at bounding box center [383, 83] width 111 height 8
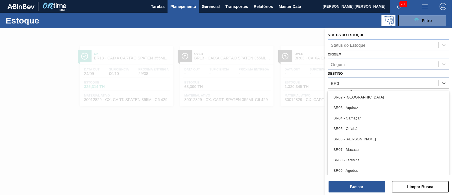
type input "BR03"
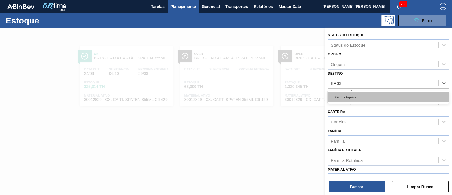
click at [367, 97] on div "BR03 - Aquiraz" at bounding box center [389, 97] width 122 height 10
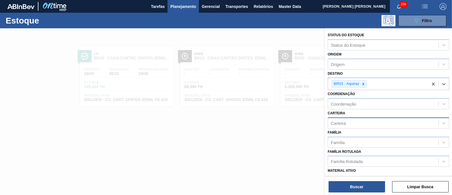
click at [341, 122] on div "Carteira" at bounding box center [338, 122] width 15 height 5
type input "caixa"
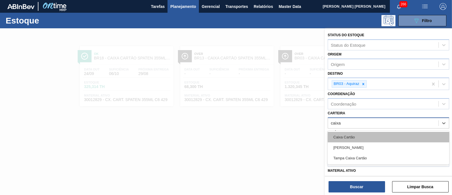
click at [356, 139] on div "Caixa Cartão" at bounding box center [389, 137] width 122 height 10
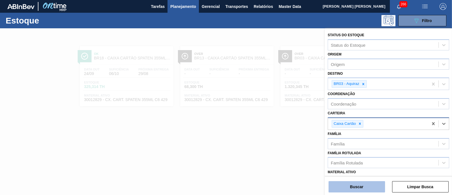
click at [365, 187] on button "Buscar" at bounding box center [357, 186] width 57 height 11
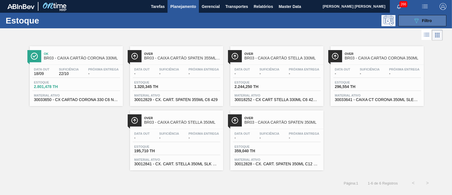
click at [406, 20] on button "089F7B8B-B2A5-4AFE-B5C0-19BA573D28AC Filtro" at bounding box center [423, 20] width 48 height 11
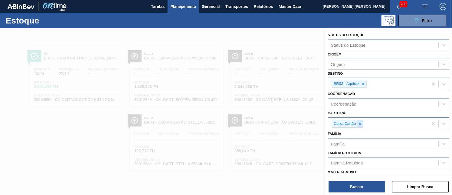
click at [360, 123] on icon at bounding box center [360, 124] width 2 height 2
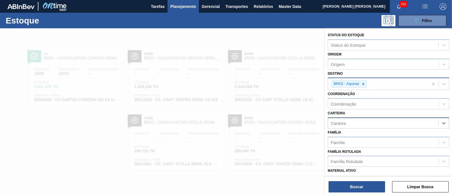
click at [363, 86] on div at bounding box center [363, 83] width 6 height 7
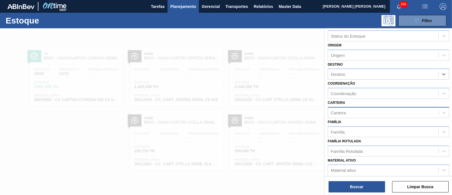
scroll to position [35, 0]
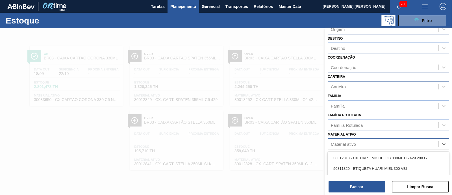
click at [352, 142] on div "Material ativo" at bounding box center [343, 144] width 25 height 5
paste ativo "30012829"
type ativo "30012829"
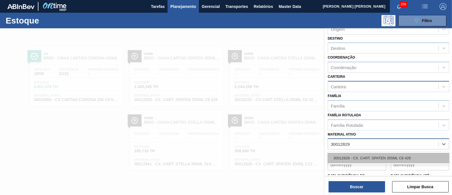
click at [373, 159] on div "30012829 - CX. CART. SPATEN 355ML C6 429" at bounding box center [389, 158] width 122 height 10
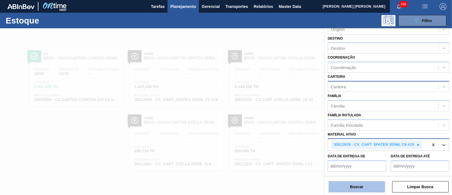
click at [357, 188] on button "Buscar" at bounding box center [357, 186] width 57 height 11
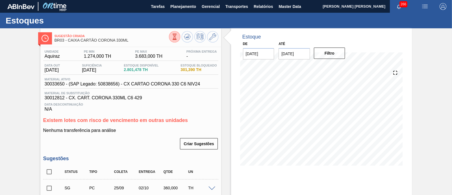
click at [172, 39] on icon at bounding box center [175, 37] width 6 height 6
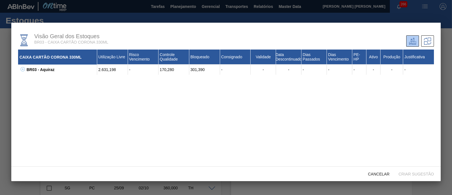
click at [27, 70] on div "BR03 - Aquiraz" at bounding box center [61, 69] width 72 height 10
click at [23, 70] on icon at bounding box center [23, 69] width 4 height 4
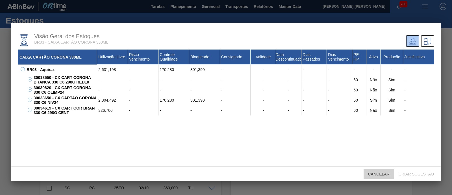
click at [378, 176] on span "Cancelar" at bounding box center [379, 174] width 31 height 5
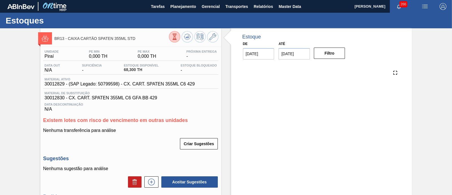
click at [173, 40] on button at bounding box center [174, 36] width 11 height 11
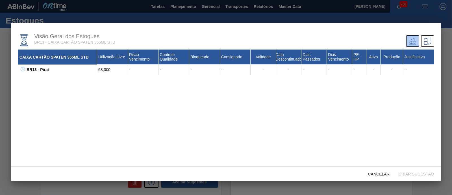
click at [24, 70] on icon at bounding box center [23, 69] width 4 height 4
